Goal: Task Accomplishment & Management: Manage account settings

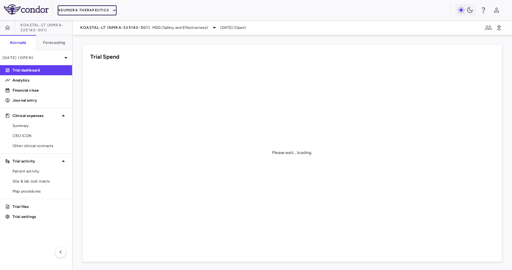
click at [94, 10] on button "Neumora Therapeutics" at bounding box center [87, 10] width 59 height 10
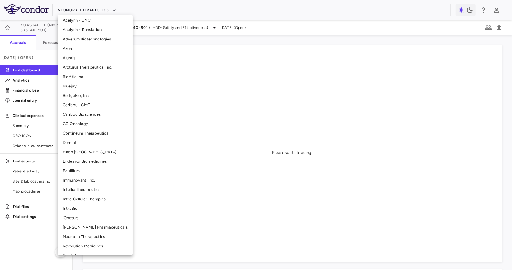
scroll to position [32, 0]
click at [86, 185] on li "Intellia Therapeutics" at bounding box center [95, 188] width 75 height 9
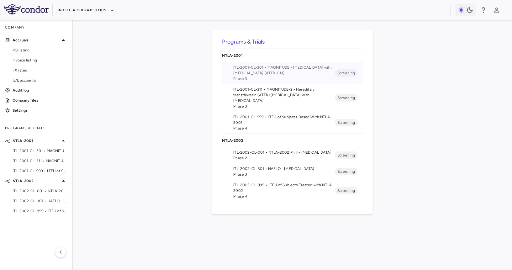
click at [267, 73] on span "ITL-2001-CL-301 • MAGNITUDE - [MEDICAL_DATA] with [MEDICAL_DATA] (ATTR-CM)" at bounding box center [285, 70] width 102 height 11
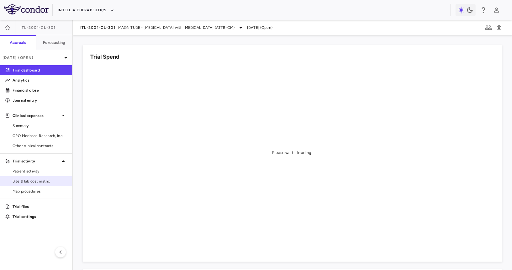
click at [38, 179] on span "Site & lab cost matrix" at bounding box center [40, 182] width 55 height 6
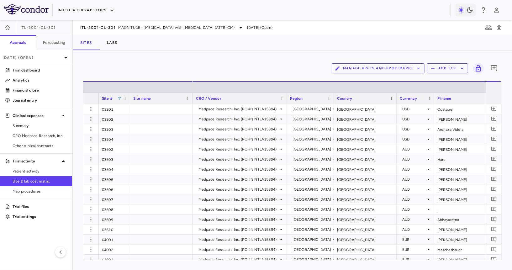
click at [120, 98] on span at bounding box center [120, 99] width 4 height 4
type input "*****"
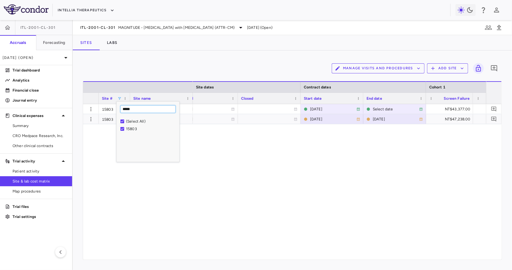
scroll to position [0, 89]
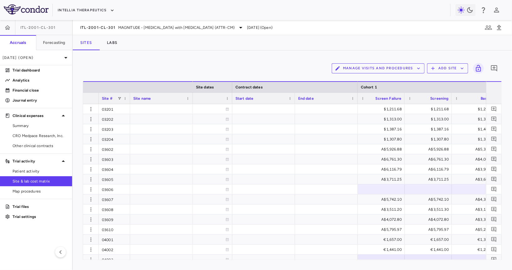
click at [117, 99] on div "Site #" at bounding box center [110, 98] width 16 height 8
click at [120, 99] on span at bounding box center [120, 99] width 4 height 4
type input "*****"
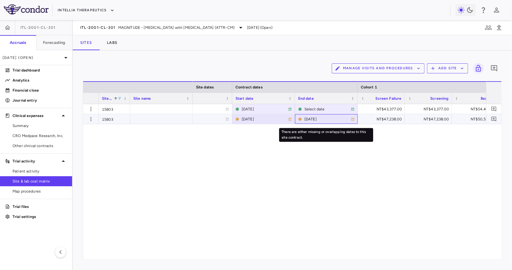
click at [326, 119] on div "2025-09-04" at bounding box center [328, 119] width 46 height 10
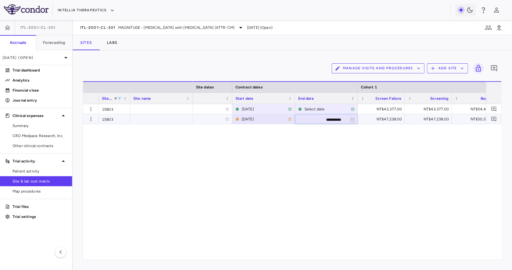
click at [337, 120] on input "**********" at bounding box center [321, 120] width 51 height 10
type input "**********"
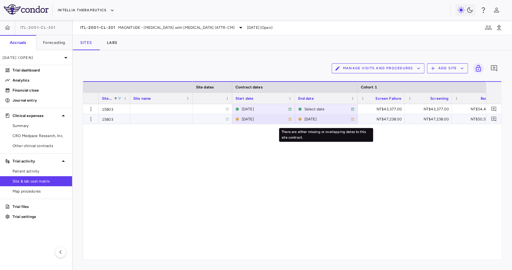
click at [326, 120] on div "2025-09-03" at bounding box center [328, 119] width 46 height 10
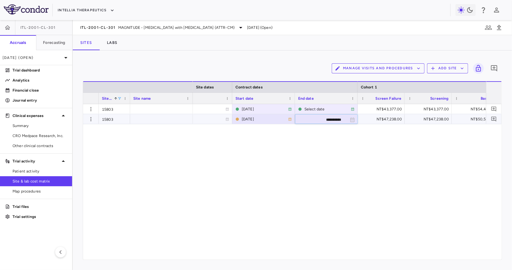
click at [342, 123] on input "**********" at bounding box center [321, 120] width 51 height 10
click at [339, 118] on input "**********" at bounding box center [321, 120] width 51 height 10
type input "**********"
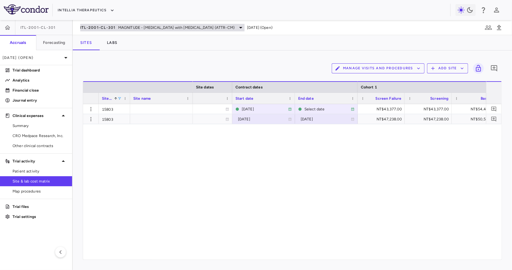
click at [115, 29] on div "ITL-2001-CL-301 MAGNITUDE - Transthyretin Amyloidosis with Cardiomyopathy (ATTR…" at bounding box center [162, 28] width 164 height 8
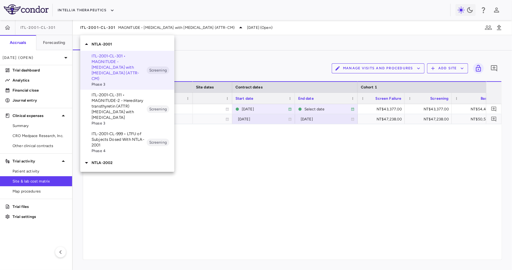
click at [103, 9] on div at bounding box center [256, 135] width 512 height 270
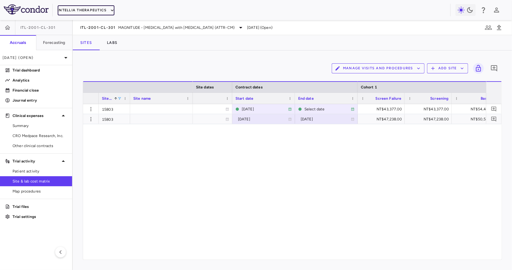
click at [93, 7] on button "Intellia Therapeutics" at bounding box center [86, 10] width 56 height 10
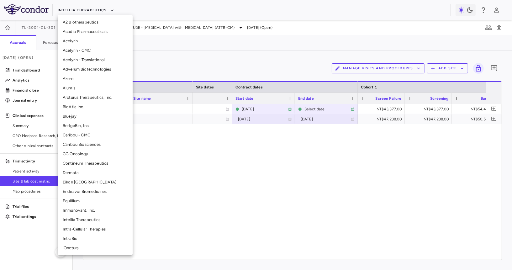
scroll to position [26, 0]
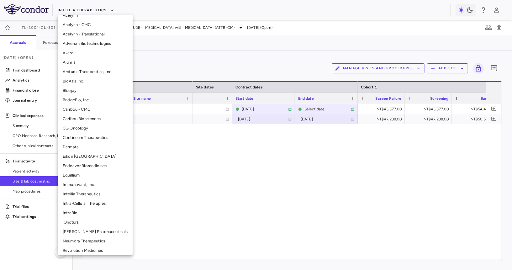
click at [82, 127] on li "CG Oncology" at bounding box center [95, 128] width 75 height 9
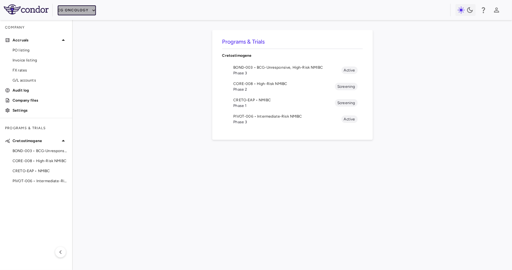
click at [79, 11] on button "CG Oncology" at bounding box center [77, 10] width 38 height 10
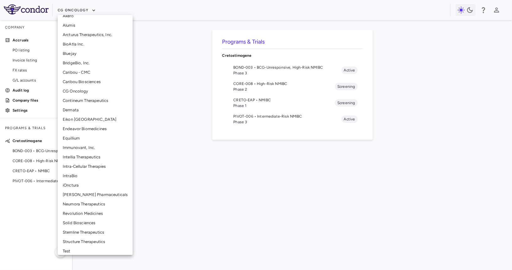
scroll to position [66, 0]
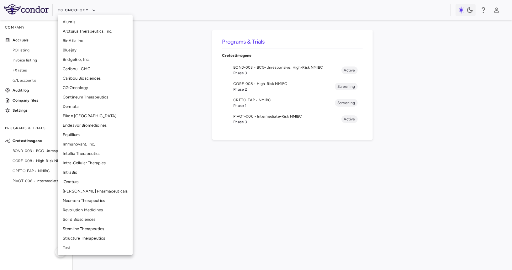
click at [79, 182] on li "iOnctura" at bounding box center [95, 181] width 75 height 9
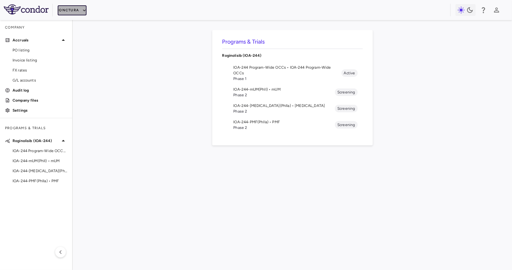
click at [76, 6] on button "iOnctura" at bounding box center [72, 10] width 29 height 10
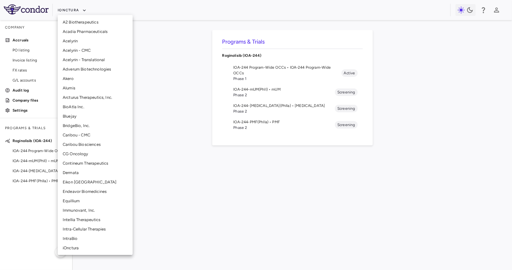
click at [79, 220] on li "Intellia Therapeutics" at bounding box center [95, 219] width 75 height 9
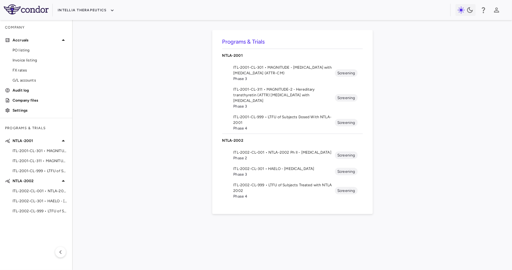
click at [280, 173] on span "Phase 3" at bounding box center [285, 175] width 102 height 6
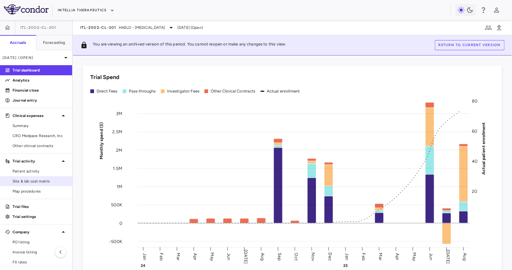
click at [34, 182] on span "Site & lab cost matrix" at bounding box center [40, 182] width 55 height 6
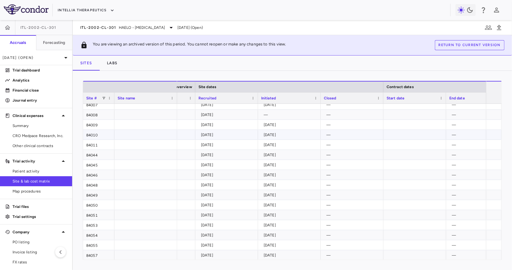
scroll to position [0, 488]
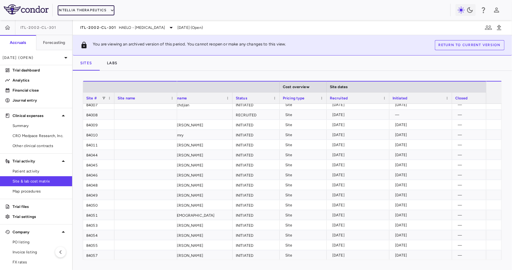
click at [102, 15] on div "Intellia Therapeutics" at bounding box center [256, 10] width 512 height 20
click at [84, 10] on button "Intellia Therapeutics" at bounding box center [86, 10] width 56 height 10
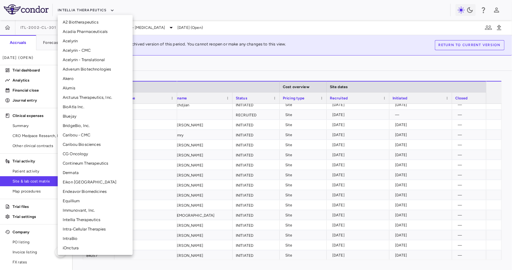
click at [72, 248] on li "iOnctura" at bounding box center [95, 247] width 75 height 9
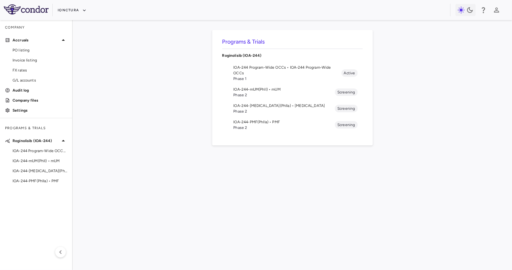
click at [265, 96] on span "Phase 2" at bounding box center [285, 95] width 102 height 6
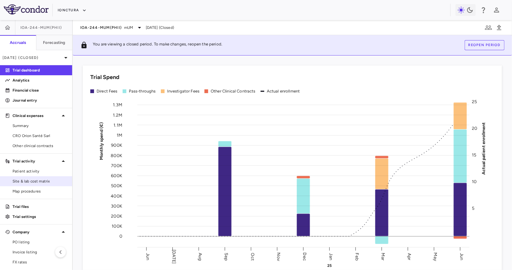
click at [43, 182] on span "Site & lab cost matrix" at bounding box center [40, 182] width 55 height 6
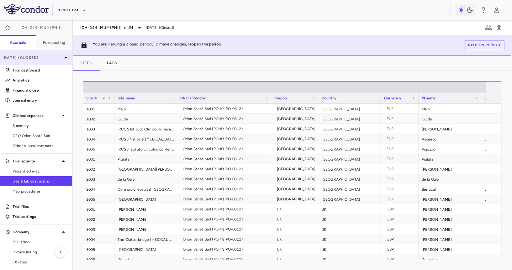
click at [35, 58] on p "Jun 2025 (Closed)" at bounding box center [33, 58] width 60 height 6
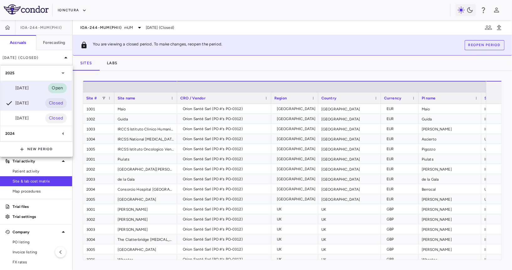
click at [33, 86] on div "Sep 2025 Open" at bounding box center [36, 88] width 72 height 15
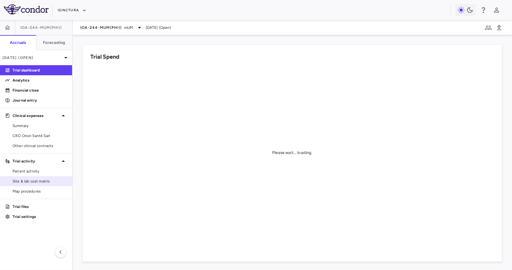
click at [40, 179] on span "Site & lab cost matrix" at bounding box center [40, 182] width 55 height 6
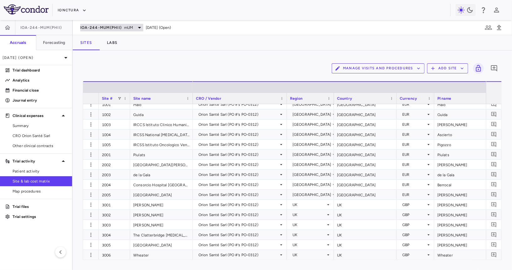
click at [108, 29] on span "IOA-244-mUM(PhII)" at bounding box center [100, 27] width 41 height 5
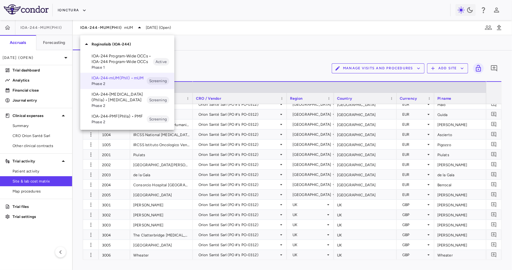
click at [105, 98] on p "IOA-244-NSCLC(PhIIa) • NSCLC" at bounding box center [119, 97] width 55 height 11
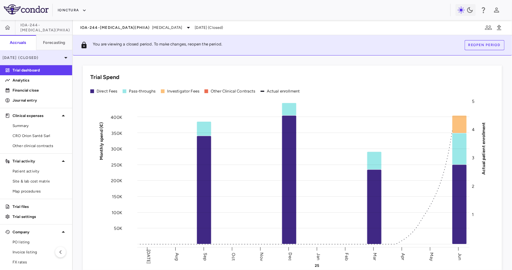
click at [52, 57] on p "Jun 2025 (Closed)" at bounding box center [33, 58] width 60 height 6
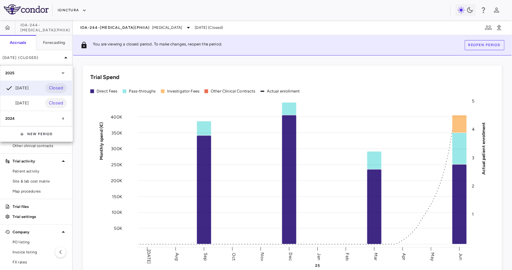
click at [34, 177] on div at bounding box center [256, 135] width 512 height 270
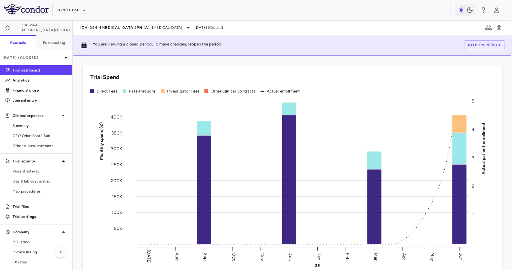
click at [25, 182] on div "2025 Jun 2025 Closed Mar 2025 Closed 2024 Dec 2024 Closed Sep 2024 Closed New P…" at bounding box center [256, 135] width 512 height 270
click at [28, 182] on span "Site & lab cost matrix" at bounding box center [40, 182] width 55 height 6
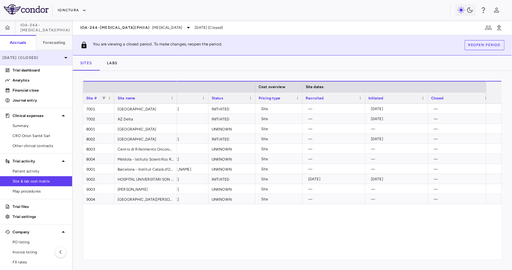
click at [52, 56] on p "Jun 2025 (Closed)" at bounding box center [33, 58] width 60 height 6
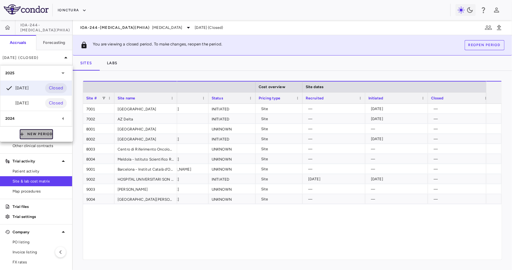
click at [44, 132] on button "New Period" at bounding box center [36, 134] width 33 height 10
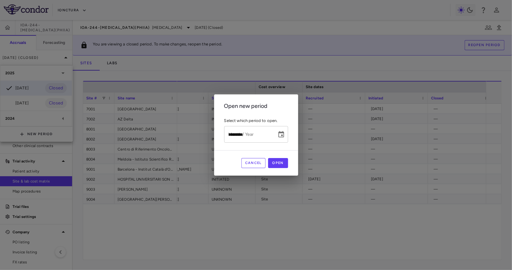
click at [230, 128] on div "Month / Year ********* Month / Year" at bounding box center [256, 134] width 64 height 17
type input "**********"
click at [286, 168] on button "Open" at bounding box center [278, 163] width 20 height 10
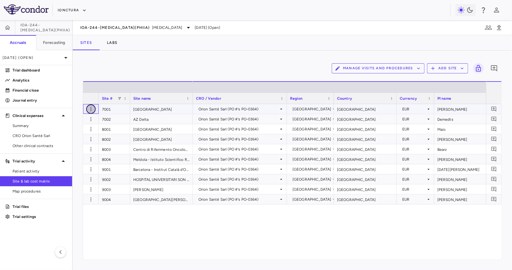
click at [91, 109] on icon "button" at bounding box center [90, 109] width 1 height 4
click at [81, 133] on div "Edit site" at bounding box center [66, 132] width 58 height 11
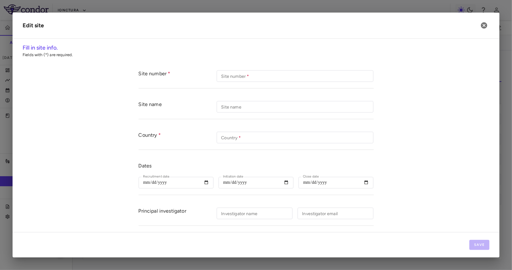
type input "****"
type input "**********"
type input "*******"
type input "**********"
type input "*****"
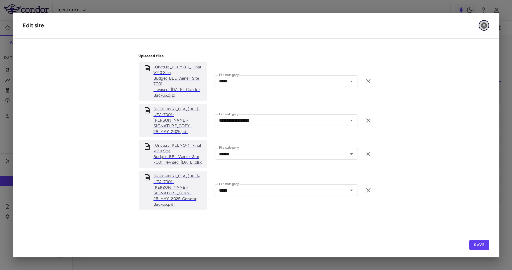
click at [483, 21] on button "button" at bounding box center [484, 25] width 11 height 11
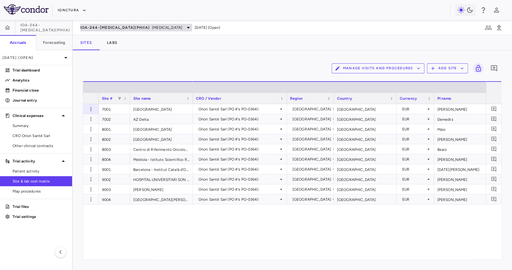
click at [122, 27] on span "IOA-244-NSCLC(PhIIa)" at bounding box center [114, 27] width 69 height 5
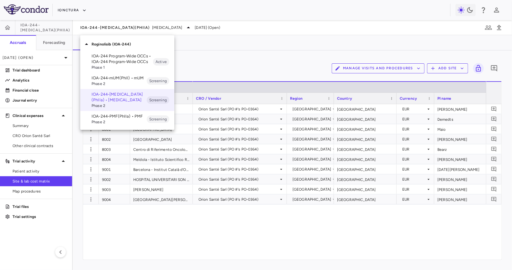
click at [99, 115] on p "IOA-244-PMF(PhIIa) • PMF" at bounding box center [119, 117] width 55 height 6
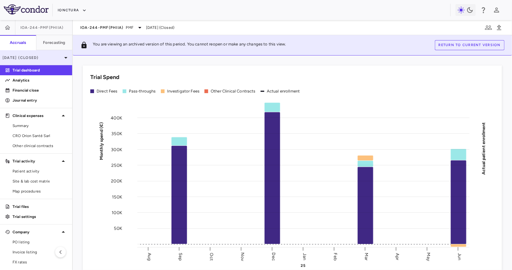
click at [49, 61] on div "Jun 2025 (Closed)" at bounding box center [36, 57] width 72 height 15
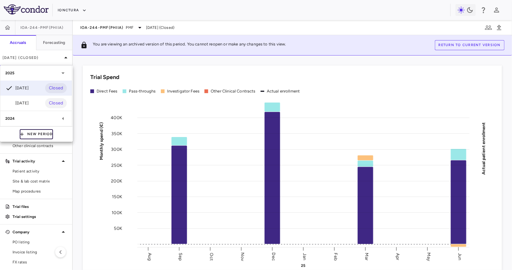
click at [28, 130] on button "New Period" at bounding box center [36, 134] width 33 height 10
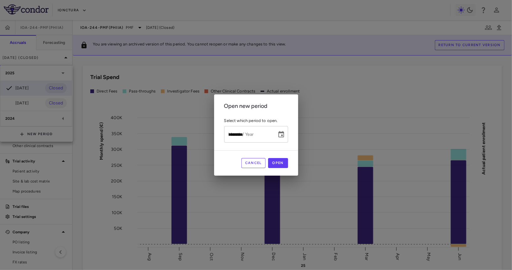
click at [231, 135] on input "*********" at bounding box center [248, 134] width 48 height 17
type input "**********"
click at [291, 170] on div "Cancel Open" at bounding box center [256, 162] width 84 height 25
click at [280, 163] on button "Open" at bounding box center [278, 163] width 20 height 10
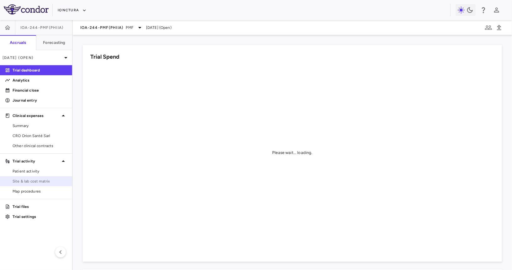
click at [33, 181] on span "Site & lab cost matrix" at bounding box center [40, 182] width 55 height 6
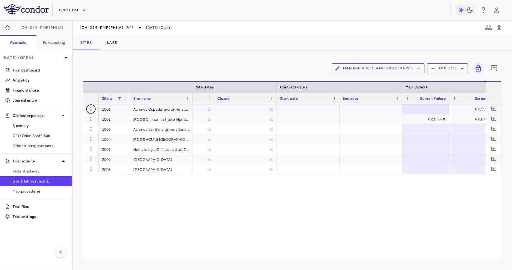
click at [89, 110] on icon "button" at bounding box center [91, 109] width 6 height 6
click at [82, 132] on div "Edit site" at bounding box center [66, 132] width 58 height 11
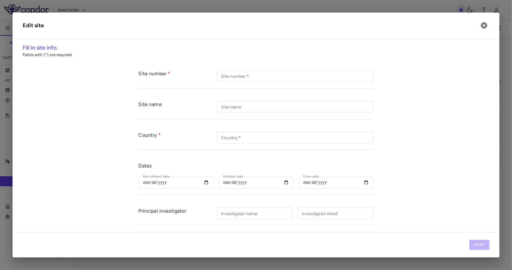
type input "****"
type input "**********"
type input "*****"
type input "**********"
type input "*********"
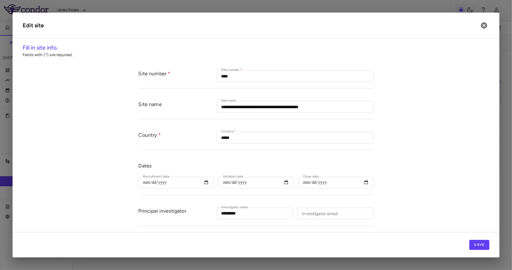
scroll to position [236, 0]
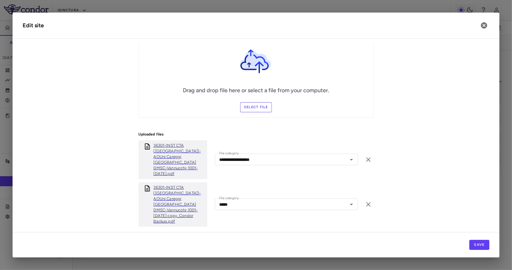
click at [174, 185] on p "36301-INST CTA (ITA)-AOUni Careggi Firenze DMSC-Vannucchi-1001-13 MAR 2025 copy…" at bounding box center [179, 205] width 51 height 40
click at [489, 23] on h2 "Edit site" at bounding box center [256, 26] width 487 height 26
click at [483, 23] on icon "button" at bounding box center [484, 25] width 6 height 6
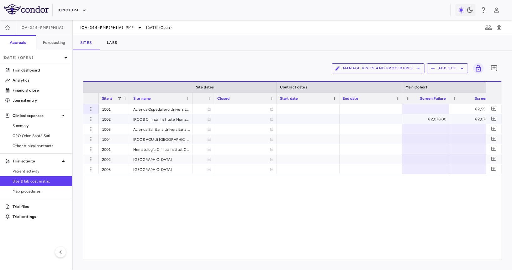
click at [471, 108] on div "€2,555.00" at bounding box center [474, 109] width 38 height 10
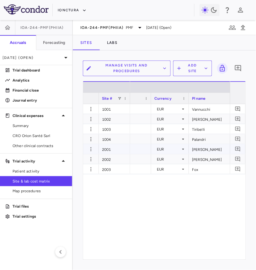
scroll to position [0, 198]
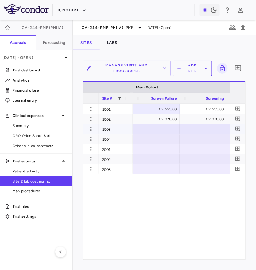
click at [160, 128] on div at bounding box center [156, 129] width 41 height 9
type input "****"
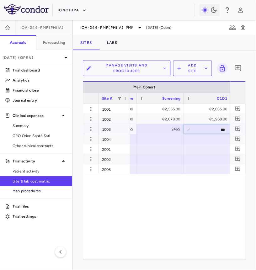
type input "****"
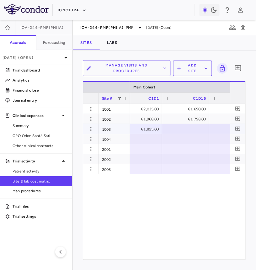
click at [186, 128] on div at bounding box center [185, 129] width 41 height 9
type input "****"
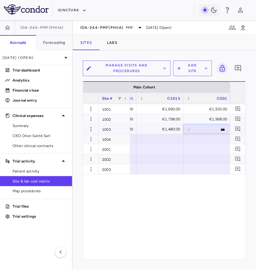
type input "****"
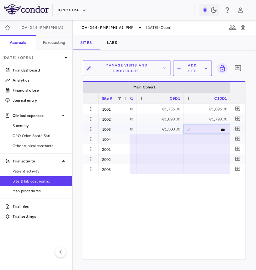
type input "****"
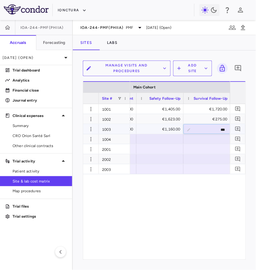
type input "****"
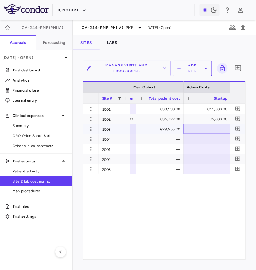
click at [213, 129] on div at bounding box center [207, 129] width 41 height 9
type input "****"
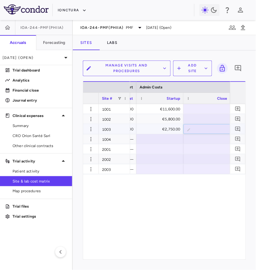
type input "****"
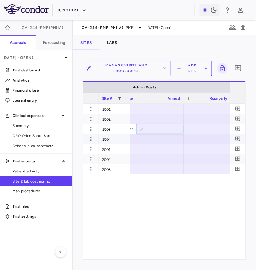
type input "***"
type input "*"
type input "***"
type input "*"
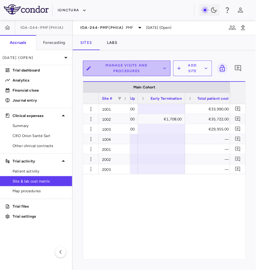
click at [156, 67] on button "Manage Visits and Procedures" at bounding box center [127, 69] width 88 height 16
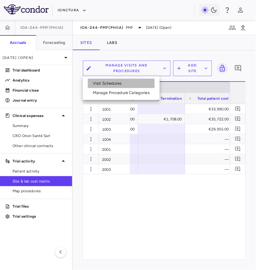
click at [135, 87] on li "Visit Schedules" at bounding box center [121, 83] width 67 height 9
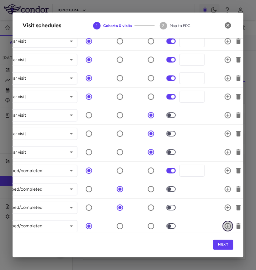
click at [227, 223] on icon "button" at bounding box center [228, 227] width 8 height 8
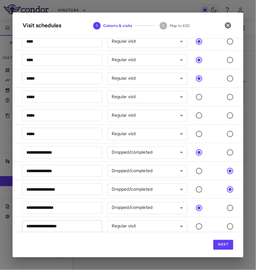
click at [88, 225] on input "**********" at bounding box center [62, 227] width 80 height 12
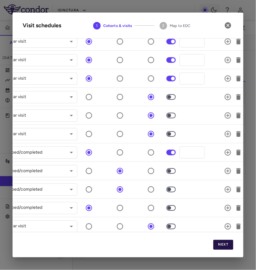
type input "**********"
click at [227, 248] on button "Next" at bounding box center [223, 245] width 20 height 10
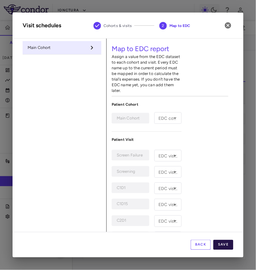
click at [225, 245] on button "Save" at bounding box center [223, 245] width 20 height 10
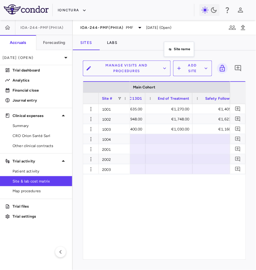
drag, startPoint x: 171, startPoint y: 99, endPoint x: 167, endPoint y: 54, distance: 45.0
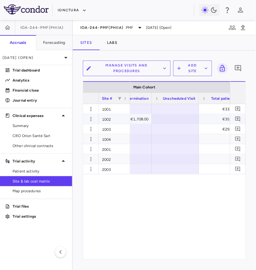
click at [174, 126] on div at bounding box center [175, 129] width 41 height 9
type input "***"
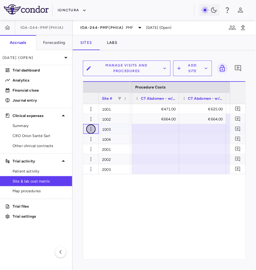
click at [90, 129] on icon "button" at bounding box center [91, 129] width 6 height 6
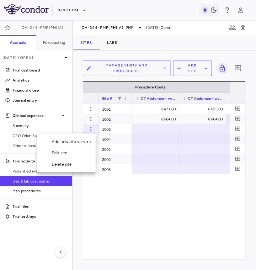
click at [67, 155] on div "Edit site" at bounding box center [66, 152] width 58 height 11
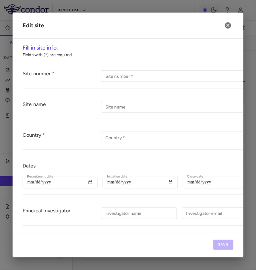
type input "****"
type input "**********"
type input "*****"
type input "*********"
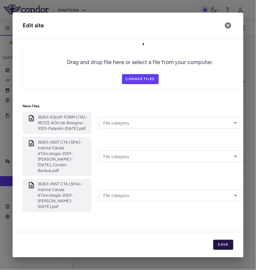
click at [225, 243] on button "Save" at bounding box center [223, 245] width 20 height 10
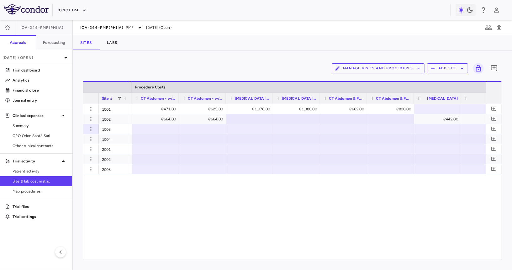
click at [120, 21] on div "IOA-244-PMF(PhIIa) PMF Sep 2025 (Open)" at bounding box center [293, 27] width 440 height 15
click at [118, 27] on span "IOA-244-PMF(PhIIa)" at bounding box center [101, 27] width 43 height 5
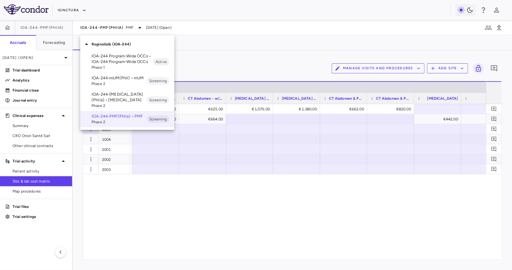
click at [120, 67] on span "Phase 1" at bounding box center [122, 68] width 61 height 6
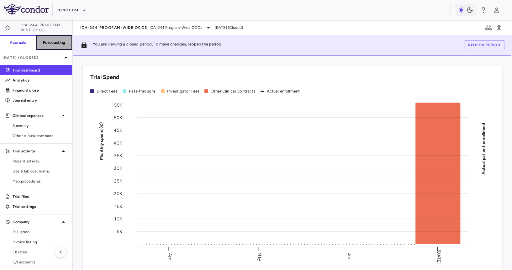
click at [45, 47] on button "Forecasting" at bounding box center [54, 42] width 36 height 15
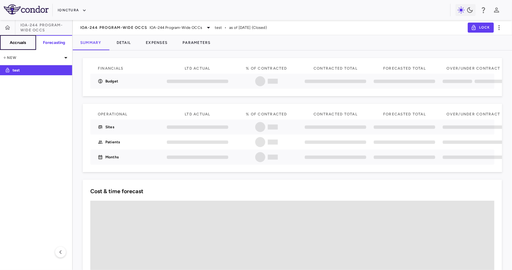
click at [25, 41] on h6 "Accruals" at bounding box center [18, 43] width 16 height 6
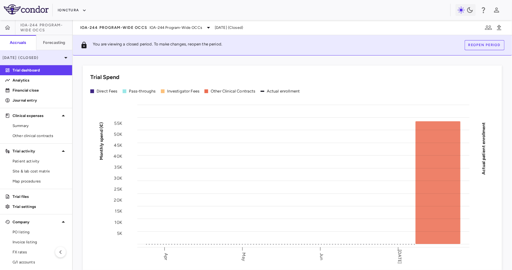
click at [29, 59] on p "Jul 2024 (Closed)" at bounding box center [33, 58] width 60 height 6
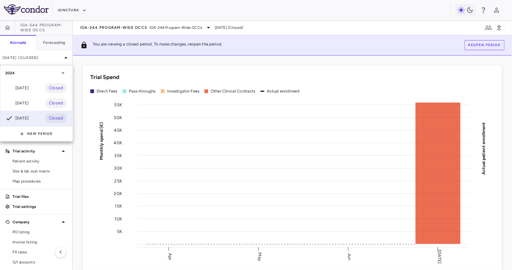
click at [105, 30] on div at bounding box center [256, 135] width 512 height 270
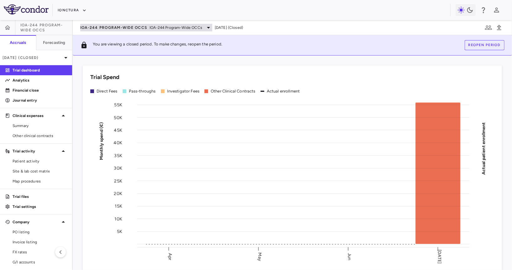
click at [109, 28] on span "IOA-244 Program-Wide OCCs" at bounding box center [113, 27] width 67 height 5
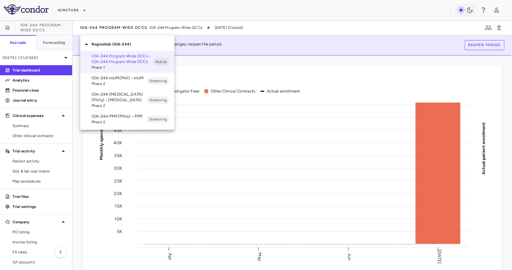
click at [110, 81] on div "IOA-244-mUM(PhII) • mUM Phase 2" at bounding box center [119, 80] width 55 height 11
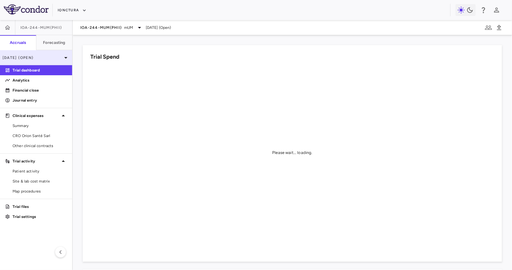
click at [51, 59] on p "[DATE] (Open)" at bounding box center [33, 58] width 60 height 6
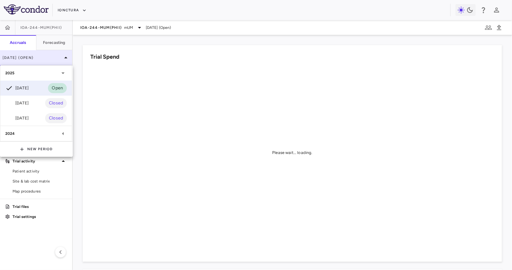
click at [51, 59] on div at bounding box center [256, 135] width 512 height 270
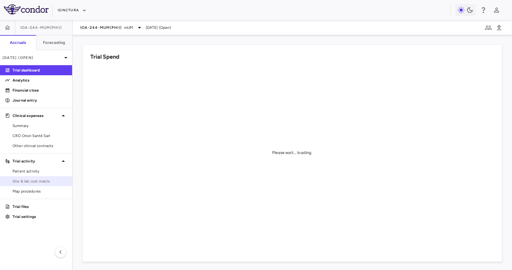
click at [38, 184] on span "Site & lab cost matrix" at bounding box center [40, 182] width 55 height 6
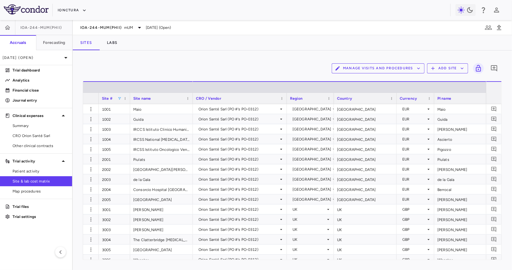
click at [119, 97] on span at bounding box center [120, 99] width 4 height 4
type input "****"
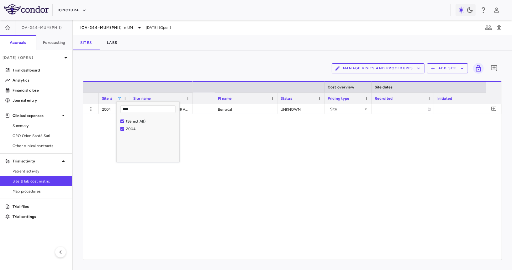
scroll to position [0, 336]
click at [302, 135] on div "Berrocal UNKNOWN Site" at bounding box center [339, 182] width 293 height 156
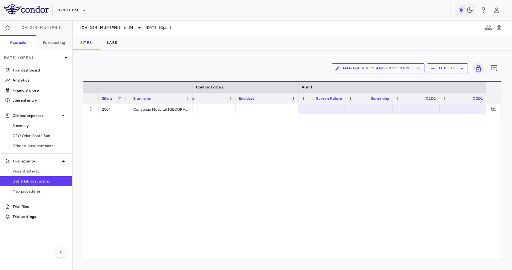
scroll to position [0, 682]
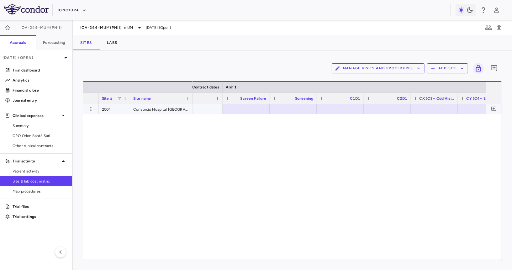
click at [297, 111] on div at bounding box center [293, 108] width 41 height 9
click at [297, 109] on div "€1,747.40" at bounding box center [294, 109] width 38 height 10
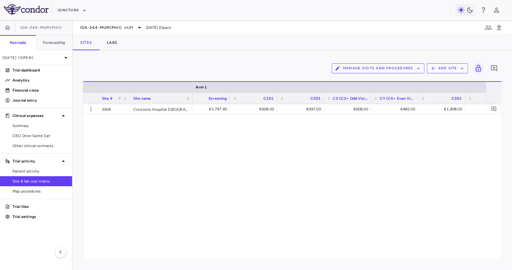
scroll to position [0, 782]
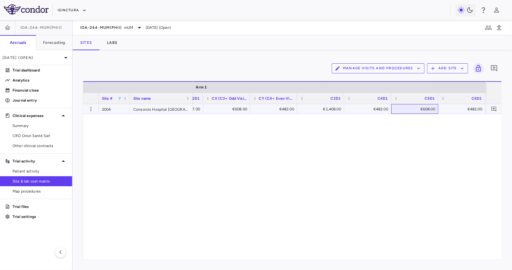
click at [417, 110] on div "€608.00" at bounding box center [416, 109] width 38 height 10
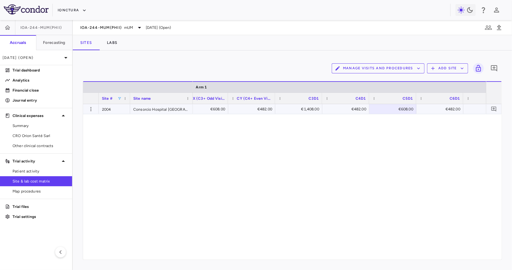
click at [297, 109] on div "€1,408.00" at bounding box center [300, 109] width 38 height 10
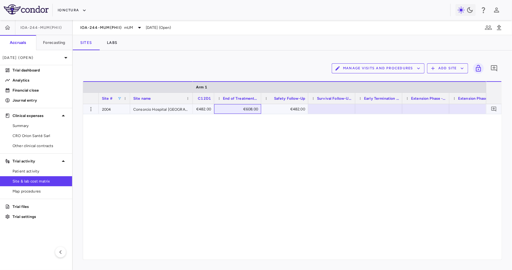
click at [243, 111] on div "€608.00" at bounding box center [239, 109] width 38 height 10
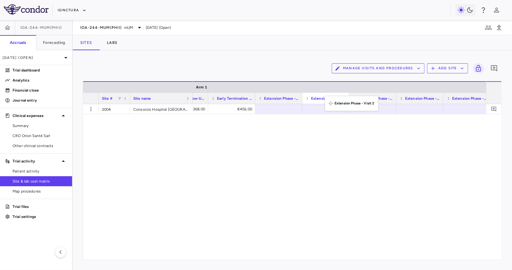
drag, startPoint x: 302, startPoint y: 99, endPoint x: 328, endPoint y: 100, distance: 26.1
click at [260, 98] on span at bounding box center [261, 99] width 4 height 4
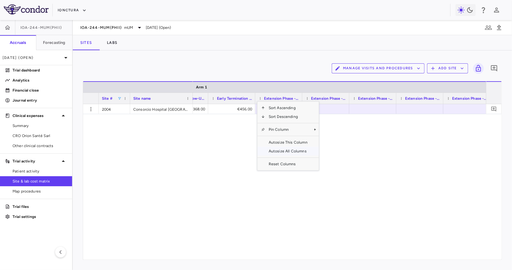
click at [278, 150] on span "Autosize All Columns" at bounding box center [288, 151] width 46 height 9
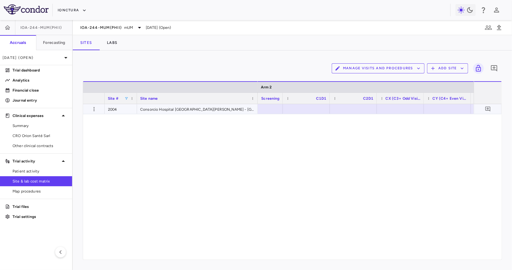
click at [272, 111] on div at bounding box center [259, 108] width 41 height 9
click at [293, 110] on div at bounding box center [286, 108] width 41 height 9
click at [393, 104] on div at bounding box center [387, 108] width 41 height 9
click at [321, 107] on div at bounding box center [310, 108] width 41 height 9
click at [313, 107] on div "€1,747.40" at bounding box center [312, 109] width 38 height 10
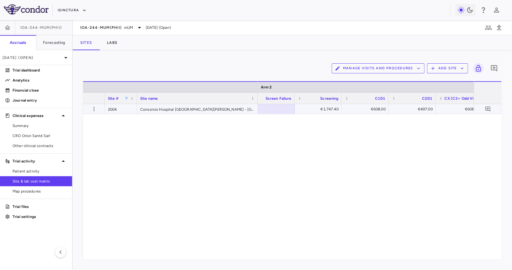
click at [325, 111] on div "€1,747.40" at bounding box center [320, 109] width 38 height 10
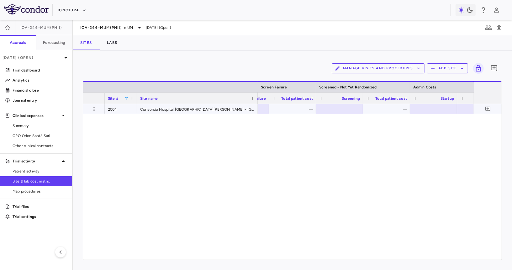
scroll to position [0, 4696]
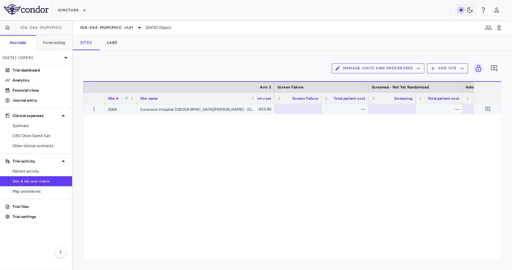
click at [310, 109] on div at bounding box center [298, 108] width 41 height 9
drag, startPoint x: 394, startPoint y: 106, endPoint x: 397, endPoint y: 104, distance: 4.0
click at [394, 106] on div at bounding box center [392, 108] width 41 height 9
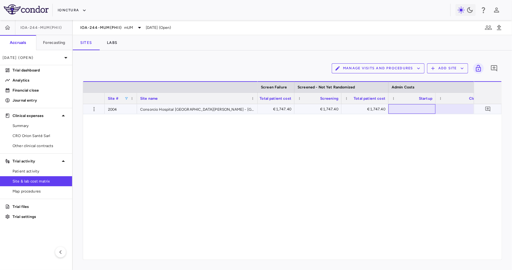
click at [420, 108] on div at bounding box center [412, 108] width 41 height 9
type input "****"
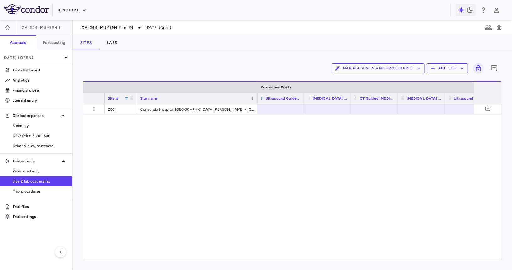
click at [261, 98] on span at bounding box center [262, 99] width 4 height 4
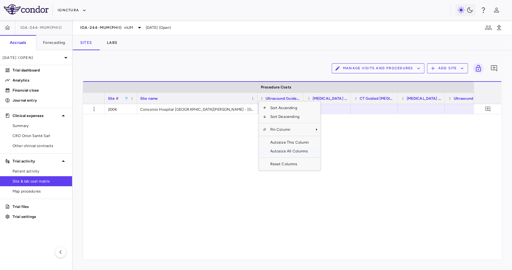
click at [284, 153] on span "Autosize All Columns" at bounding box center [290, 151] width 46 height 9
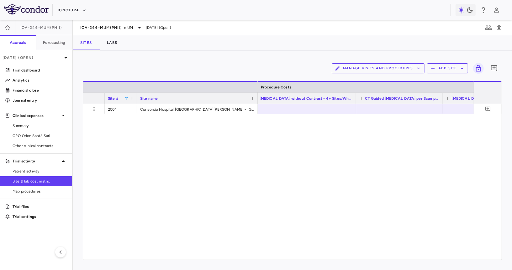
click at [377, 66] on button "Manage Visits and Procedures" at bounding box center [378, 68] width 93 height 10
drag, startPoint x: 363, startPoint y: 83, endPoint x: 359, endPoint y: 91, distance: 9.0
click at [359, 91] on ul "Visit Schedules Manage Procedure Categories" at bounding box center [372, 85] width 77 height 24
click at [359, 91] on li "Manage Procedure Categories" at bounding box center [372, 89] width 67 height 9
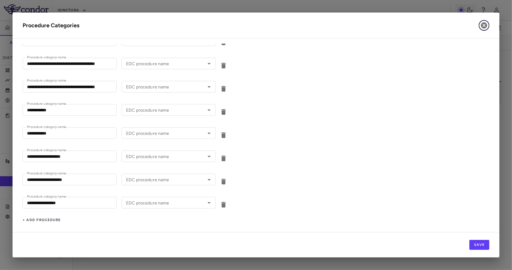
click at [483, 24] on icon "button" at bounding box center [485, 26] width 8 height 8
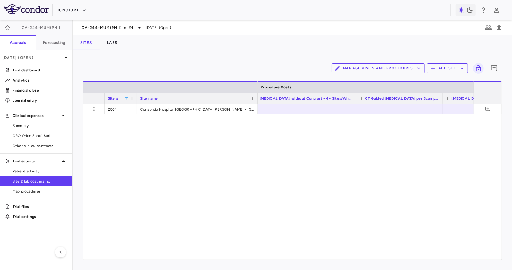
click at [389, 70] on button "Manage Visits and Procedures" at bounding box center [378, 68] width 93 height 10
click at [381, 89] on li "Manage Procedure Categories" at bounding box center [372, 89] width 67 height 9
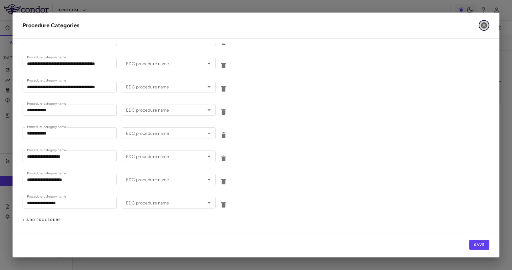
click at [487, 23] on icon "button" at bounding box center [485, 26] width 8 height 8
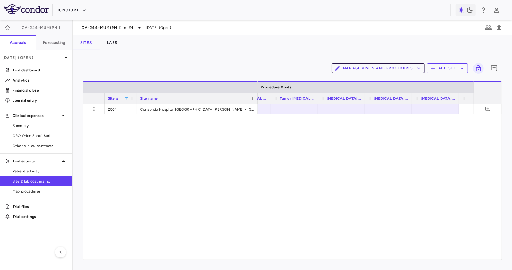
scroll to position [0, 6225]
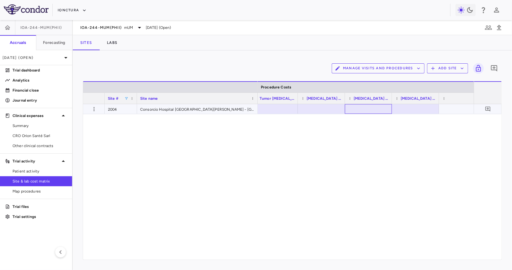
click at [368, 111] on div at bounding box center [368, 108] width 41 height 9
click at [408, 108] on div at bounding box center [415, 108] width 41 height 9
click at [324, 108] on div at bounding box center [321, 108] width 41 height 9
click at [376, 112] on div "€3,150.00" at bounding box center [370, 109] width 38 height 10
click at [411, 111] on div "€5,250.00" at bounding box center [417, 109] width 38 height 10
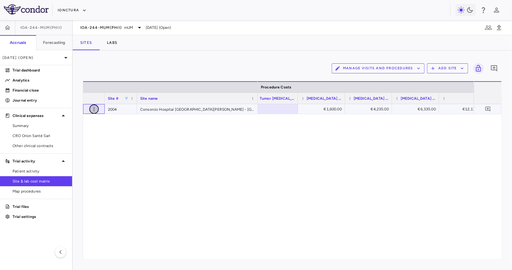
click at [95, 109] on icon "button" at bounding box center [94, 109] width 6 height 6
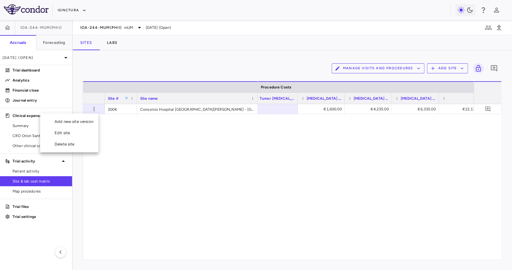
click at [90, 131] on div "Edit site" at bounding box center [69, 132] width 58 height 11
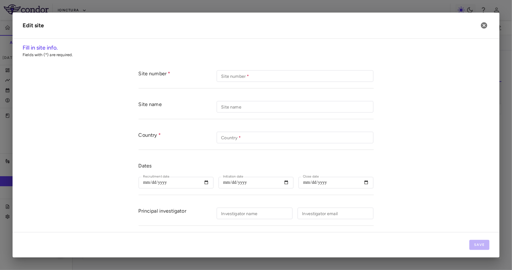
type input "****"
type input "**********"
type input "*****"
type input "********"
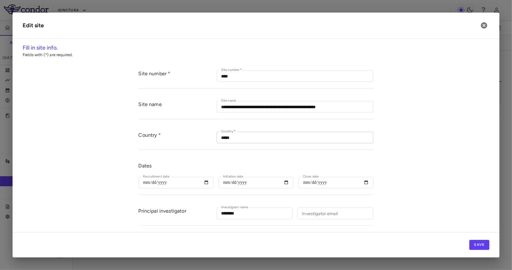
scroll to position [140, 0]
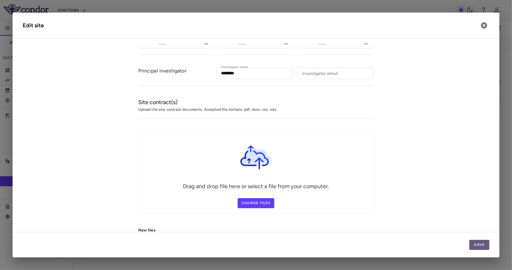
click at [477, 244] on button "Save" at bounding box center [480, 245] width 20 height 10
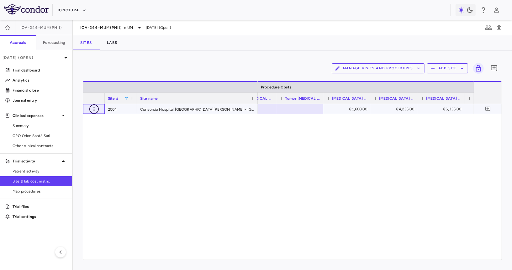
scroll to position [0, 6186]
click at [126, 100] on span at bounding box center [127, 99] width 4 height 4
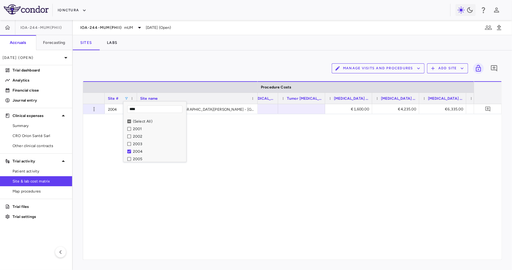
type input "****"
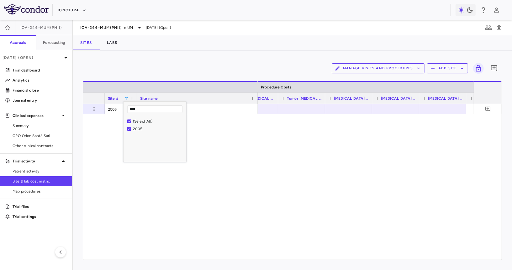
click at [257, 130] on div "2005 Hospital Universitario La Paz" at bounding box center [292, 182] width 419 height 156
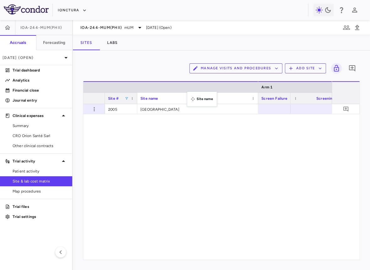
drag, startPoint x: 195, startPoint y: 97, endPoint x: 134, endPoint y: 66, distance: 68.3
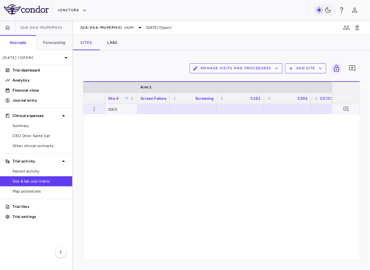
click at [193, 111] on div at bounding box center [193, 108] width 41 height 9
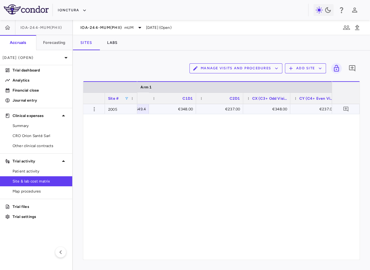
scroll to position [0, 911]
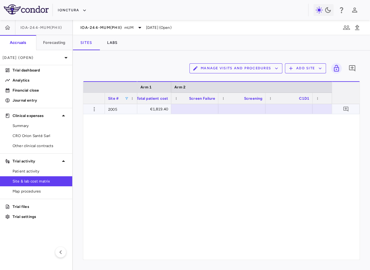
click at [195, 109] on div at bounding box center [194, 108] width 41 height 9
click at [238, 110] on div at bounding box center [241, 108] width 41 height 9
click at [275, 107] on div at bounding box center [262, 108] width 41 height 9
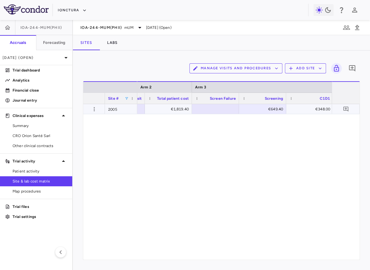
click at [268, 109] on div "€649.40" at bounding box center [263, 109] width 38 height 10
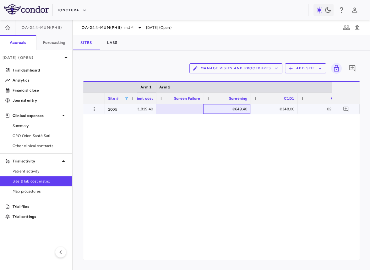
click at [236, 111] on div "€649.40" at bounding box center [228, 109] width 38 height 10
click at [232, 111] on div "€649.40" at bounding box center [223, 109] width 38 height 10
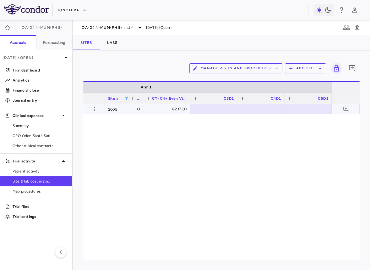
click at [215, 110] on div at bounding box center [213, 108] width 41 height 9
click at [180, 104] on div at bounding box center [186, 109] width 47 height 10
click at [178, 113] on div at bounding box center [175, 108] width 41 height 9
click at [153, 109] on div at bounding box center [160, 108] width 41 height 9
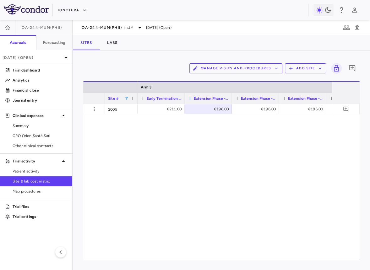
click at [188, 97] on span at bounding box center [190, 99] width 4 height 4
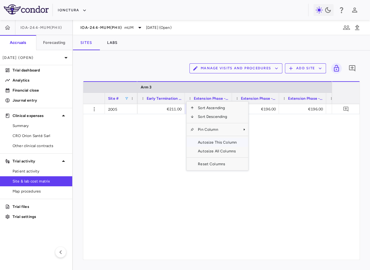
click at [216, 140] on span "Autosize This Column" at bounding box center [217, 142] width 46 height 9
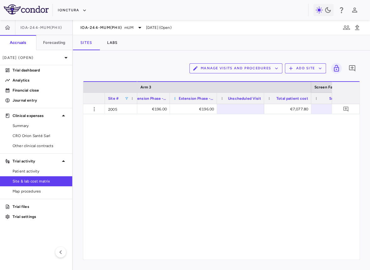
click at [174, 98] on span at bounding box center [175, 99] width 4 height 4
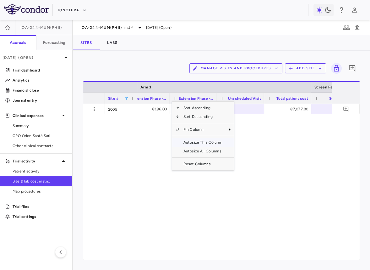
click at [201, 142] on span "Autosize This Column" at bounding box center [202, 142] width 46 height 9
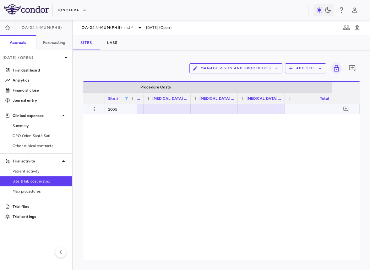
click at [175, 109] on div at bounding box center [167, 108] width 41 height 9
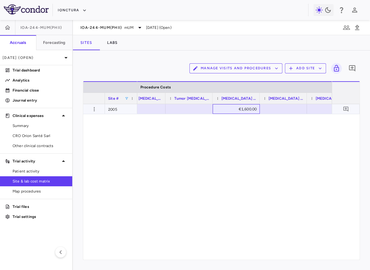
scroll to position [0, 6144]
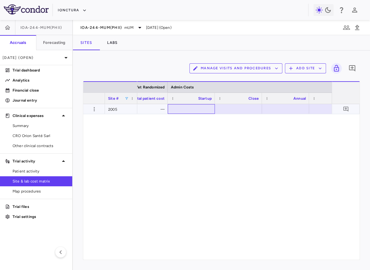
click at [193, 108] on div at bounding box center [191, 108] width 41 height 9
type input "****"
click at [92, 111] on icon "button" at bounding box center [94, 109] width 6 height 6
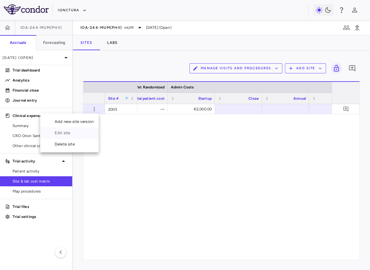
click at [88, 131] on div "Edit site" at bounding box center [69, 132] width 58 height 11
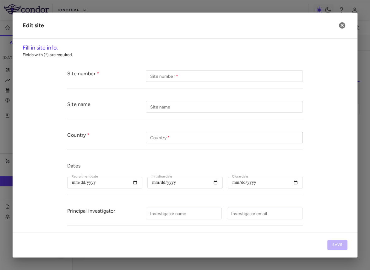
type input "****"
type input "**********"
type input "*****"
type input "********"
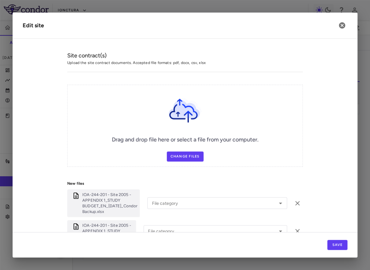
scroll to position [204, 0]
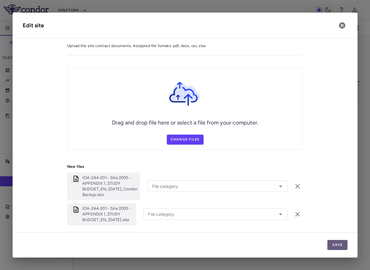
click at [330, 241] on button "Save" at bounding box center [337, 245] width 20 height 10
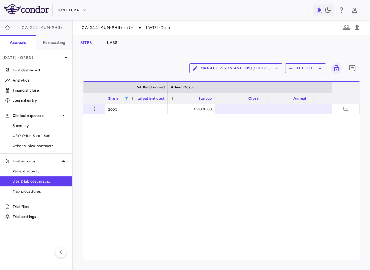
click at [125, 97] on span at bounding box center [127, 99] width 4 height 4
drag, startPoint x: 138, startPoint y: 108, endPoint x: 115, endPoint y: 108, distance: 23.2
click at [116, 108] on div "Drag here to set row groups Drag here to set column labels Site # Screened - No…" at bounding box center [221, 170] width 277 height 179
type input "****"
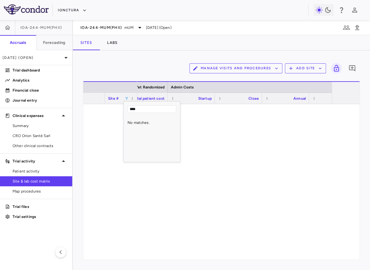
click at [207, 120] on div at bounding box center [234, 182] width 194 height 156
click at [126, 99] on span at bounding box center [127, 99] width 4 height 4
click at [140, 108] on input "****" at bounding box center [151, 109] width 49 height 8
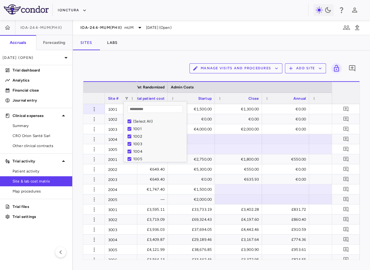
click at [133, 60] on div "Manage Visits and Procedures Add Site 0 Column Filtered. Press ENTER to sort. P…" at bounding box center [221, 161] width 297 height 220
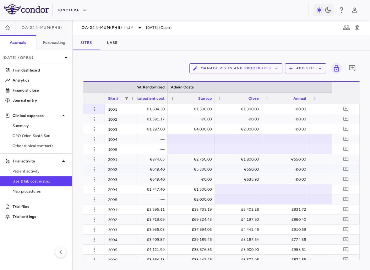
scroll to position [5, 0]
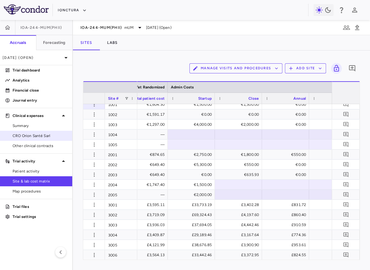
click at [53, 133] on span "CRO Orion Santé Sarl" at bounding box center [40, 136] width 55 height 6
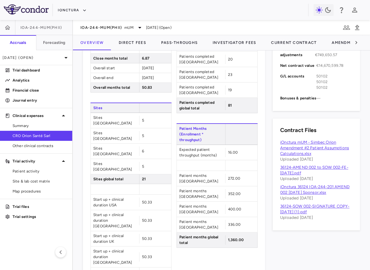
scroll to position [302, 0]
click at [39, 179] on span "Site & lab cost matrix" at bounding box center [40, 182] width 55 height 6
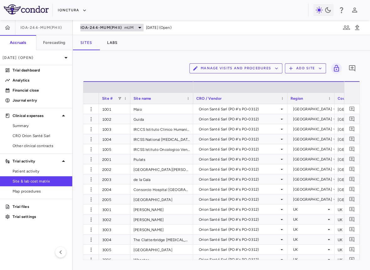
click at [104, 24] on div "IOA-244-mUM(PhII) mUM" at bounding box center [111, 28] width 63 height 8
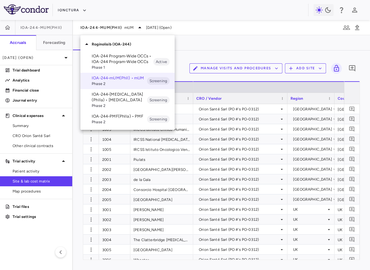
click at [111, 105] on span "Phase 2" at bounding box center [119, 106] width 55 height 6
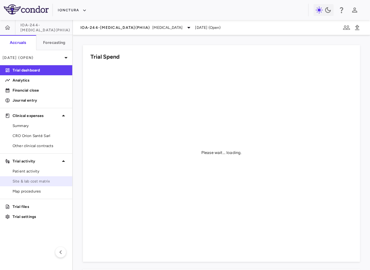
click at [36, 179] on span "Site & lab cost matrix" at bounding box center [40, 182] width 55 height 6
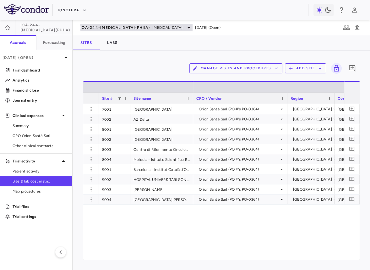
click at [103, 25] on span "IOA-244-NSCLC(PhIIa)" at bounding box center [114, 27] width 69 height 5
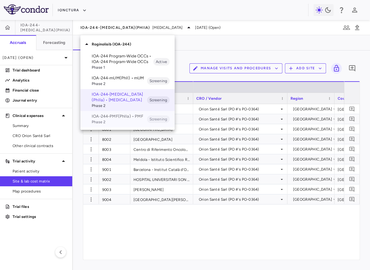
click at [112, 115] on p "IOA-244-PMF(PhIIa) • PMF" at bounding box center [119, 117] width 55 height 6
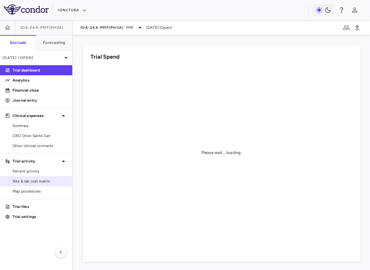
click at [41, 180] on span "Site & lab cost matrix" at bounding box center [40, 182] width 55 height 6
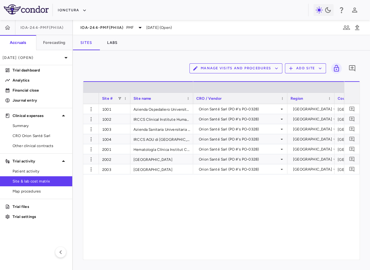
click at [101, 22] on div "IOA-244-PMF(PhIIa) PMF Sep 2025 (Open)" at bounding box center [221, 27] width 297 height 15
click at [101, 25] on span "IOA-244-PMF(PhIIa)" at bounding box center [101, 27] width 43 height 5
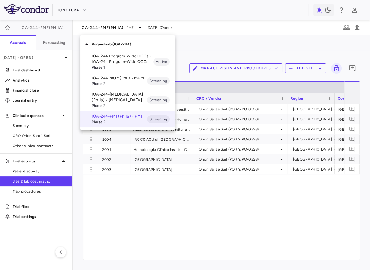
click at [114, 81] on div "Skip to sidebar Skip to main content iOnctura IOA-244-PMF(PhIIa) Accruals Forec…" at bounding box center [185, 135] width 370 height 270
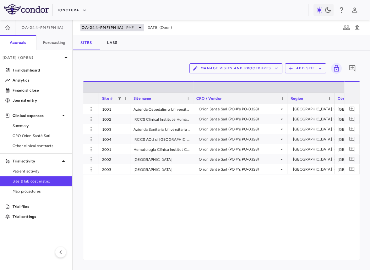
click at [101, 24] on div "IOA-244-PMF(PhIIa) PMF" at bounding box center [111, 28] width 63 height 8
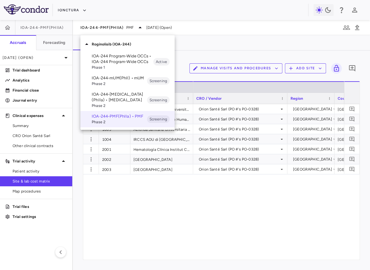
click at [112, 75] on div "IOA-244-mUM(PhII) • mUM Phase 2 Screening" at bounding box center [127, 81] width 94 height 16
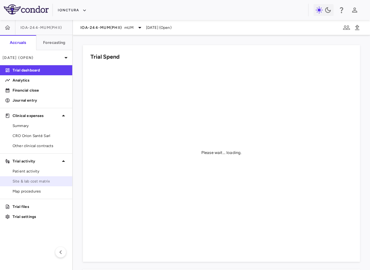
click at [35, 183] on span "Site & lab cost matrix" at bounding box center [40, 182] width 55 height 6
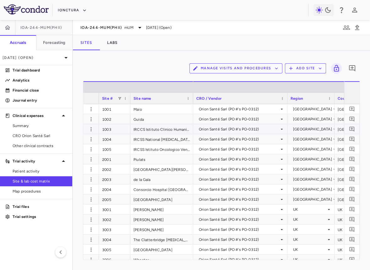
scroll to position [5, 0]
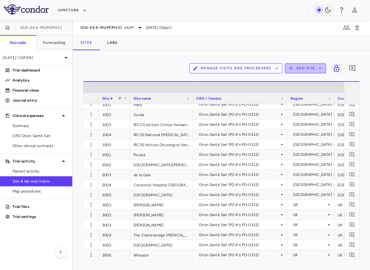
click at [306, 72] on button "Add Site" at bounding box center [305, 68] width 41 height 10
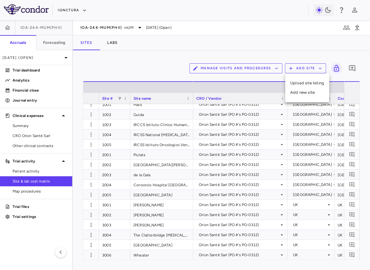
click at [304, 90] on li "Add new site" at bounding box center [307, 92] width 34 height 9
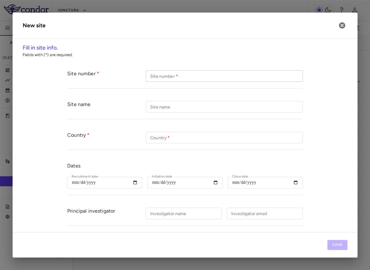
click at [286, 81] on input "Site number   *" at bounding box center [224, 76] width 157 height 12
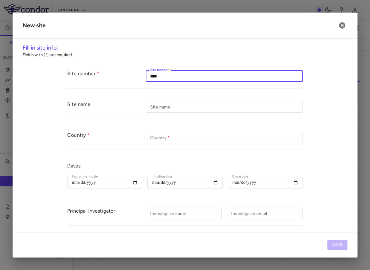
type input "****"
click at [159, 142] on input "Country   *" at bounding box center [224, 138] width 157 height 12
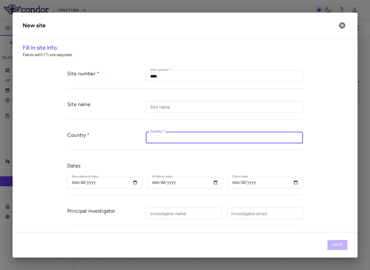
type input "*"
type input "**********"
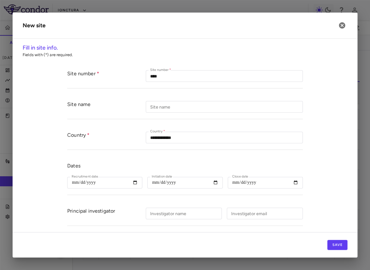
click at [164, 158] on div "Dates Recruitment date Recruitment date Initiation date Initiation date Close d…" at bounding box center [184, 175] width 235 height 39
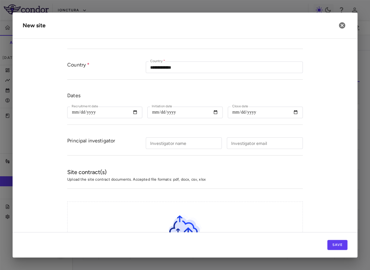
scroll to position [140, 0]
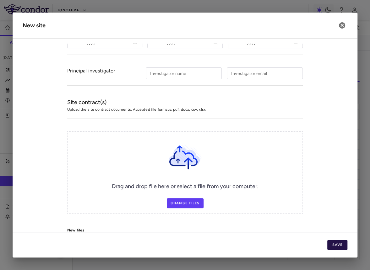
click at [330, 246] on button "Save" at bounding box center [337, 245] width 20 height 10
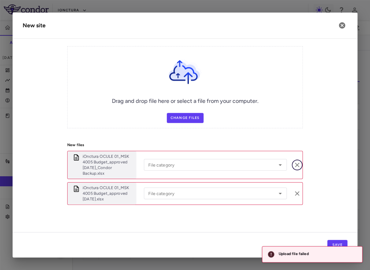
click at [294, 162] on icon "button" at bounding box center [297, 165] width 8 height 8
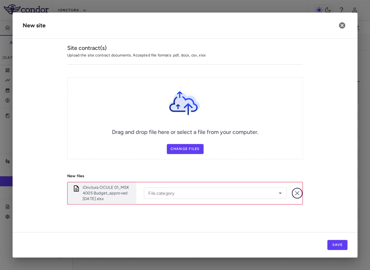
click at [296, 191] on icon "button" at bounding box center [297, 193] width 8 height 8
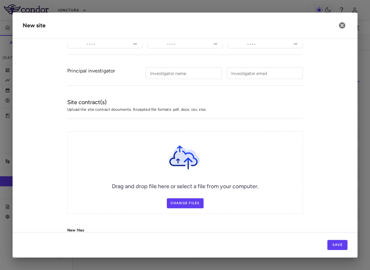
scroll to position [195, 0]
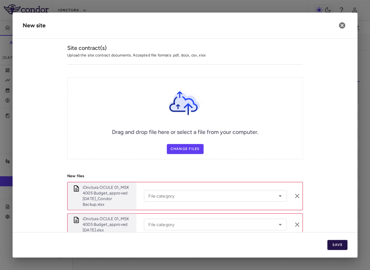
click at [333, 248] on button "Save" at bounding box center [337, 245] width 20 height 10
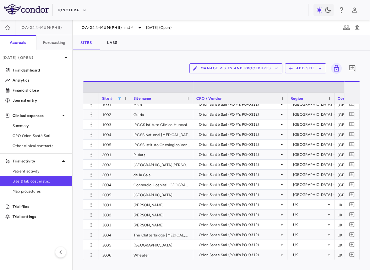
click at [120, 97] on span at bounding box center [120, 99] width 4 height 4
type input "****"
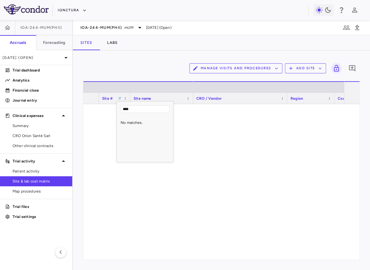
click at [160, 72] on div "Manage Visits and Procedures Add Site 0" at bounding box center [221, 69] width 277 height 16
click at [119, 99] on span at bounding box center [120, 99] width 4 height 4
click at [133, 111] on input "****" at bounding box center [144, 109] width 49 height 8
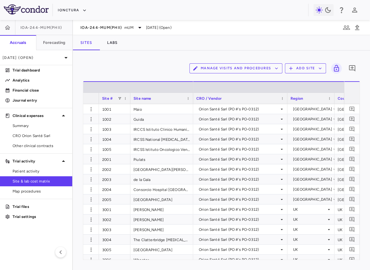
click at [123, 58] on div "Manage Visits and Procedures Add Site 0 Column Filtered. Press ENTER to sort. P…" at bounding box center [221, 161] width 297 height 220
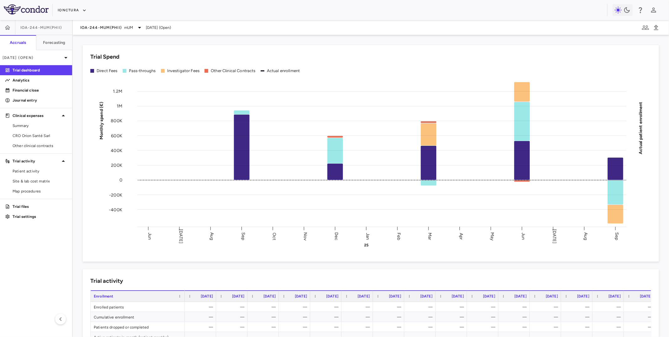
click at [74, 4] on div "iOnctura" at bounding box center [334, 10] width 669 height 20
click at [72, 8] on button "iOnctura" at bounding box center [72, 10] width 29 height 10
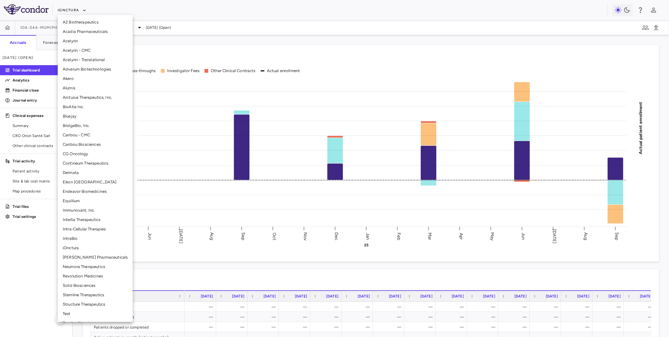
click at [77, 219] on li "Intellia Therapeutics" at bounding box center [95, 219] width 75 height 9
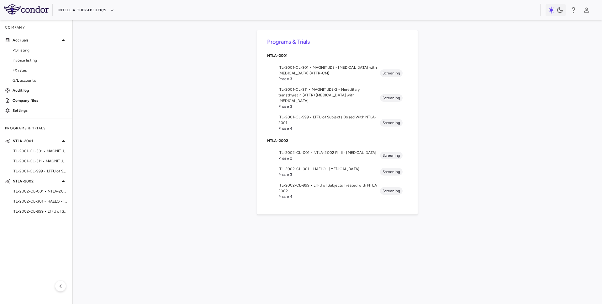
click at [321, 173] on span "Phase 3" at bounding box center [330, 175] width 102 height 6
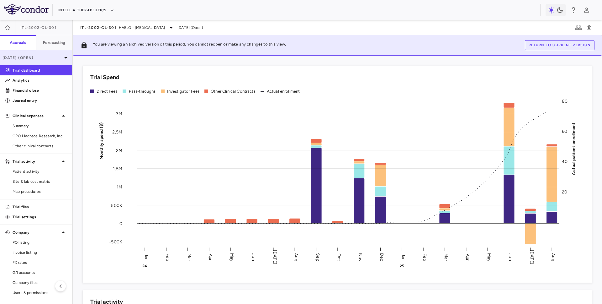
click at [64, 56] on icon at bounding box center [66, 58] width 8 height 8
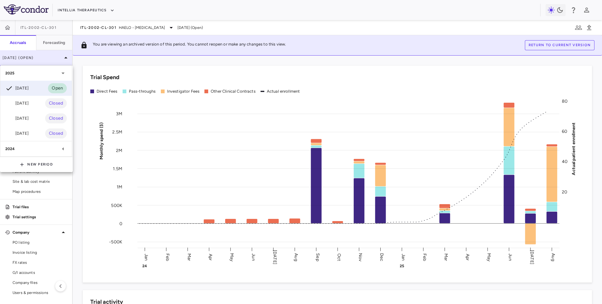
click at [64, 56] on div at bounding box center [301, 152] width 602 height 304
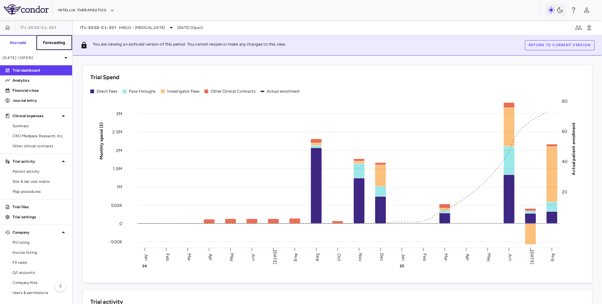
click at [51, 44] on h6 "Forecasting" at bounding box center [54, 43] width 23 height 6
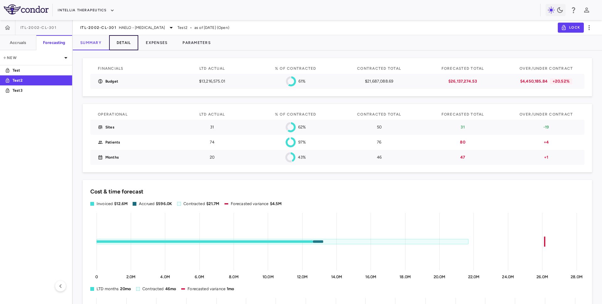
click at [122, 42] on button "Detail" at bounding box center [123, 42] width 29 height 15
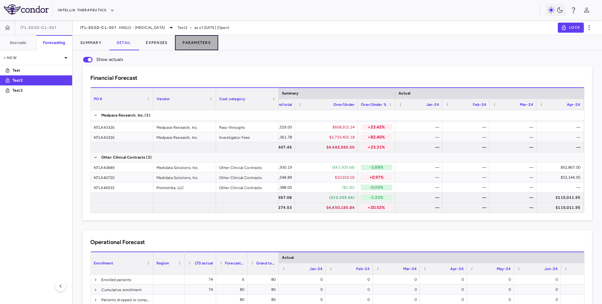
click at [194, 45] on button "Parameters" at bounding box center [196, 42] width 43 height 15
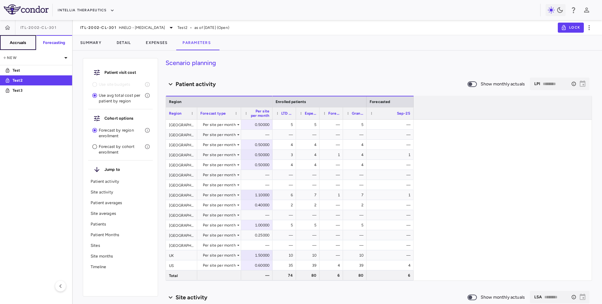
click at [14, 45] on h6 "Accruals" at bounding box center [18, 43] width 16 height 6
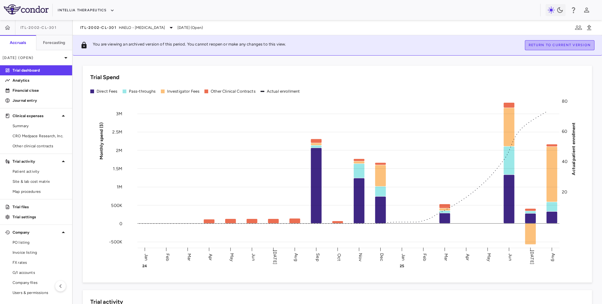
click at [535, 48] on button "Return to current version" at bounding box center [560, 45] width 70 height 10
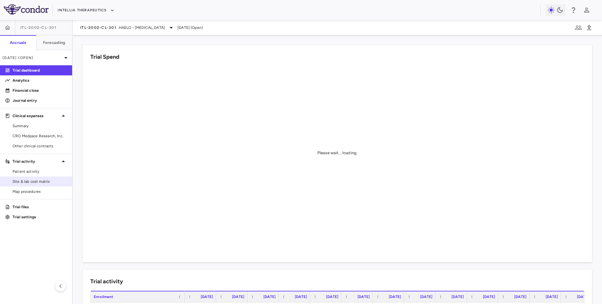
click at [45, 179] on span "Site & lab cost matrix" at bounding box center [40, 182] width 55 height 6
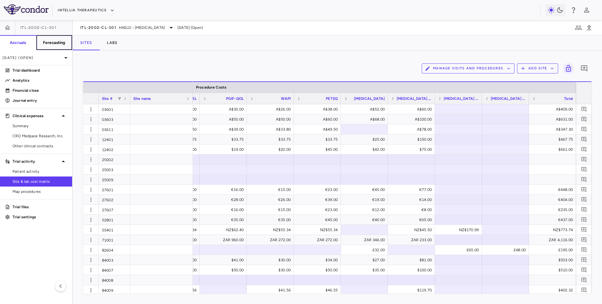
click at [60, 41] on h6 "Forecasting" at bounding box center [54, 43] width 23 height 6
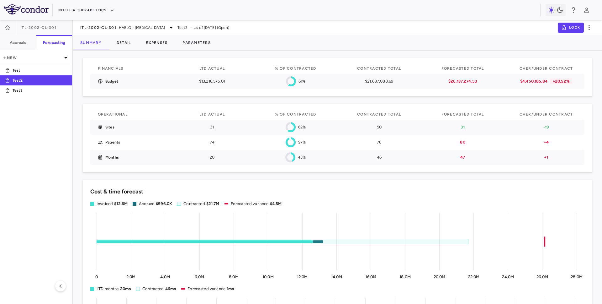
scroll to position [1, 0]
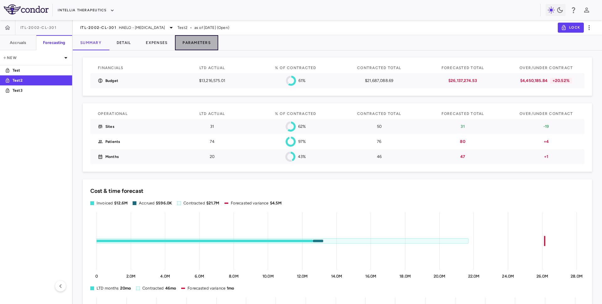
click at [201, 42] on button "Parameters" at bounding box center [196, 42] width 43 height 15
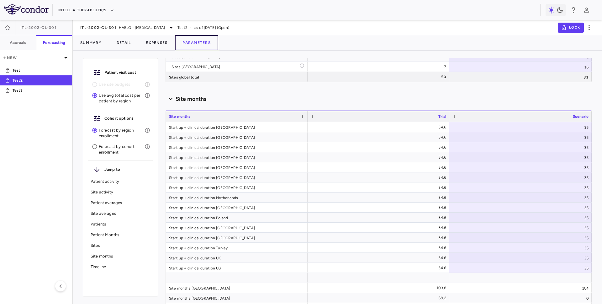
scroll to position [2574, 0]
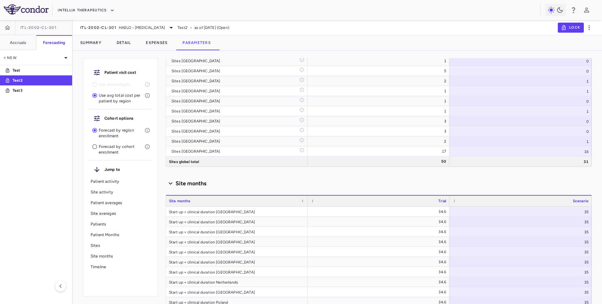
click at [105, 224] on p "Patients" at bounding box center [121, 224] width 60 height 6
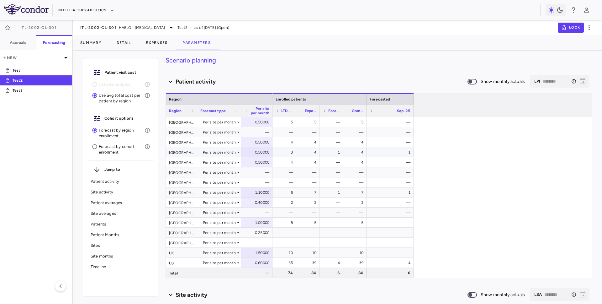
scroll to position [19, 0]
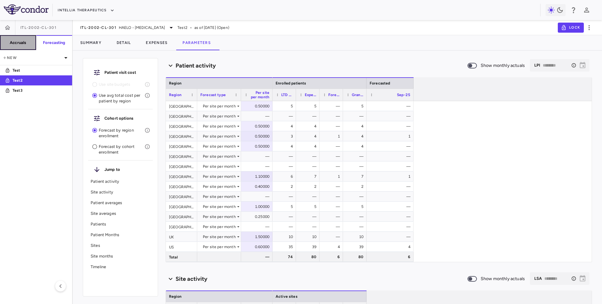
click at [14, 44] on h6 "Accruals" at bounding box center [18, 43] width 16 height 6
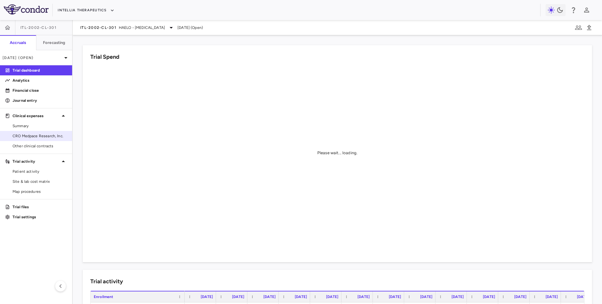
click at [44, 135] on span "CRO Medpace Research, Inc." at bounding box center [40, 136] width 55 height 6
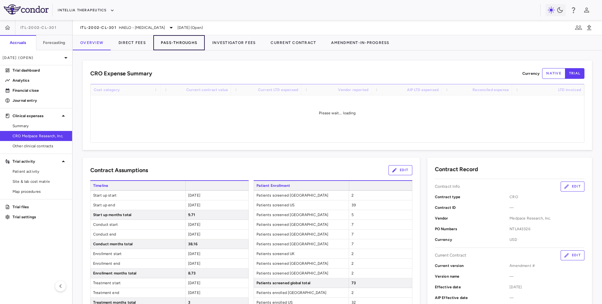
click at [185, 43] on button "Pass-Throughs" at bounding box center [178, 42] width 51 height 15
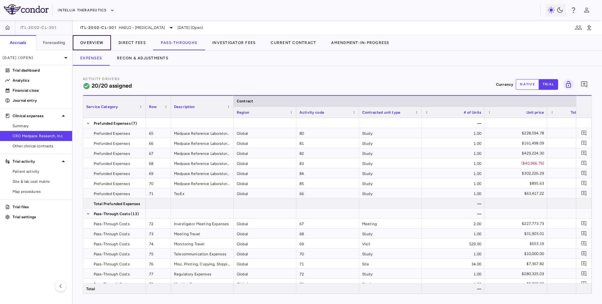
click at [101, 42] on button "Overview" at bounding box center [92, 42] width 38 height 15
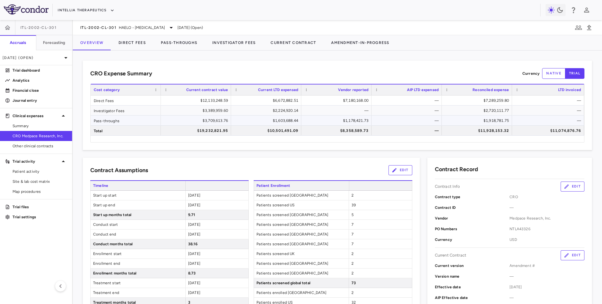
click at [359, 122] on div "$1,178,421.73" at bounding box center [337, 120] width 61 height 10
click at [492, 120] on div "$1,918,781.75" at bounding box center [478, 120] width 61 height 10
click at [142, 21] on div "ITL-2002-CL-301 HAELO - Hereditary Angioedema Aug 2025 (Open)" at bounding box center [338, 27] width 530 height 15
click at [138, 31] on div "ITL-2002-CL-301 HAELO - Hereditary Angioedema Aug 2025 (Open)" at bounding box center [338, 27] width 530 height 15
click at [138, 29] on span "HAELO - Hereditary Angioedema" at bounding box center [142, 28] width 46 height 6
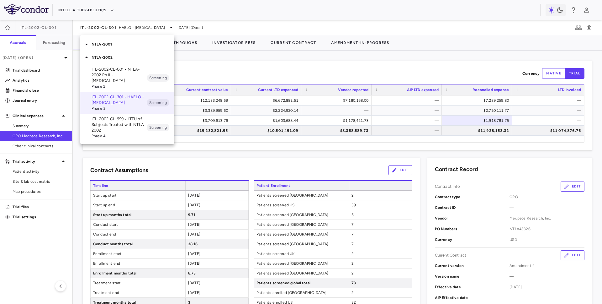
click at [129, 44] on p "NTLA-2001" at bounding box center [133, 44] width 83 height 6
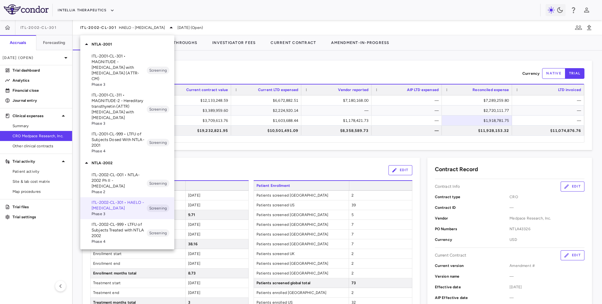
click at [121, 95] on p "ITL-2001-CL-311 • MAGNITUDE-2 - Hereditary transthyretin (ATTR) amyloidosis wit…" at bounding box center [119, 106] width 55 height 28
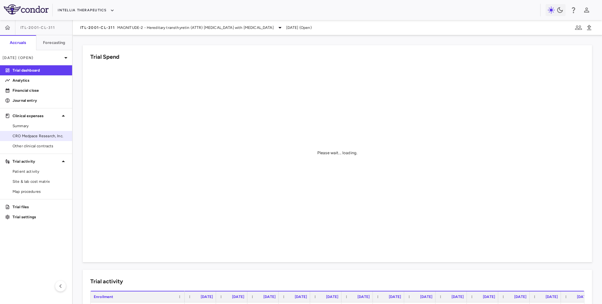
click at [35, 134] on span "CRO Medpace Research, Inc." at bounding box center [40, 136] width 55 height 6
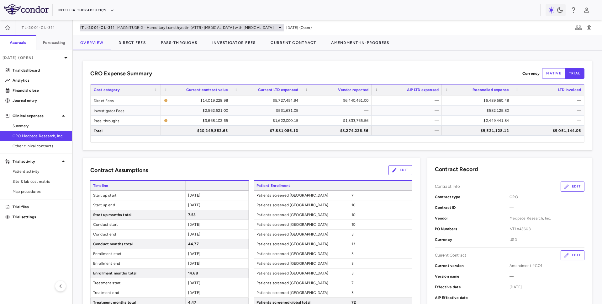
click at [119, 25] on span "MAGNITUDE-2 - Hereditary transthyretin (ATTR) amyloidosis with polyneuropathy" at bounding box center [195, 28] width 157 height 6
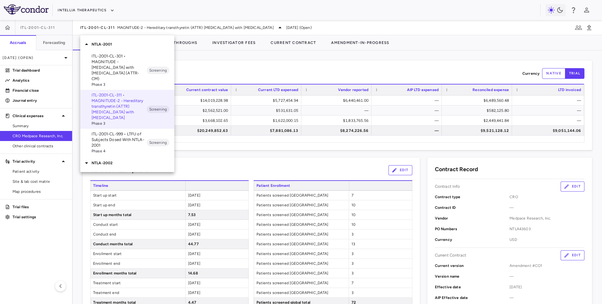
click at [114, 82] on span "Phase 3" at bounding box center [119, 85] width 55 height 6
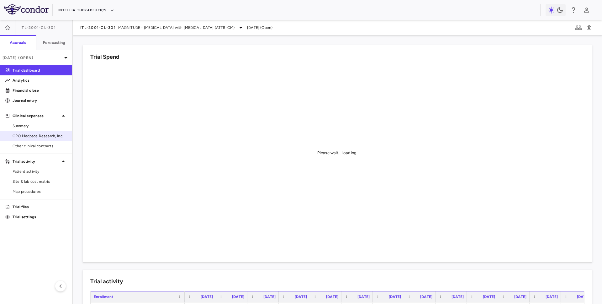
click at [31, 135] on span "CRO Medpace Research, Inc." at bounding box center [40, 136] width 55 height 6
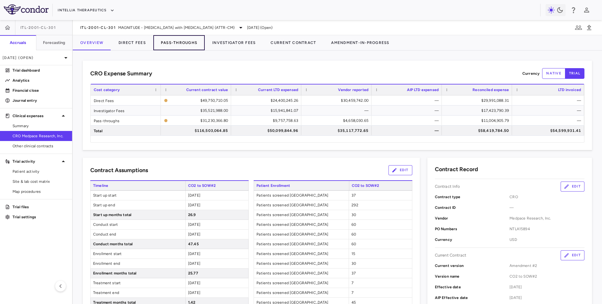
click at [177, 47] on button "Pass-Throughs" at bounding box center [178, 42] width 51 height 15
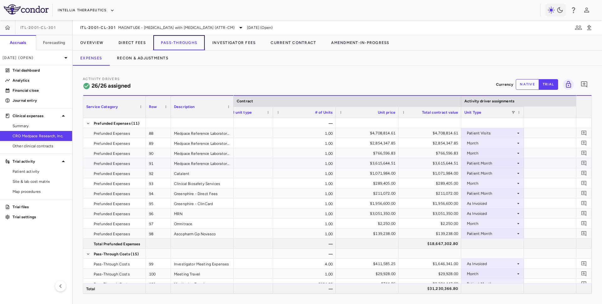
scroll to position [0, 227]
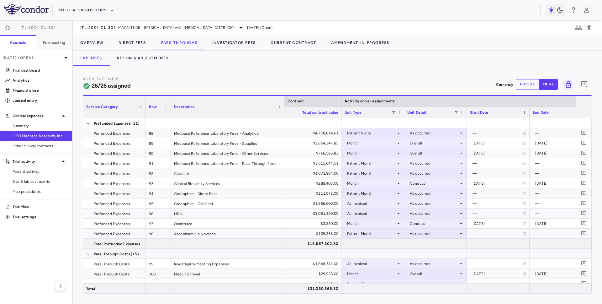
drag, startPoint x: 233, startPoint y: 111, endPoint x: 284, endPoint y: 110, distance: 50.8
click at [284, 110] on div at bounding box center [284, 107] width 3 height 22
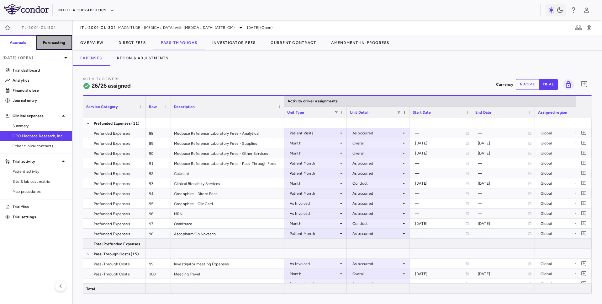
click at [52, 42] on h6 "Forecasting" at bounding box center [54, 43] width 23 height 6
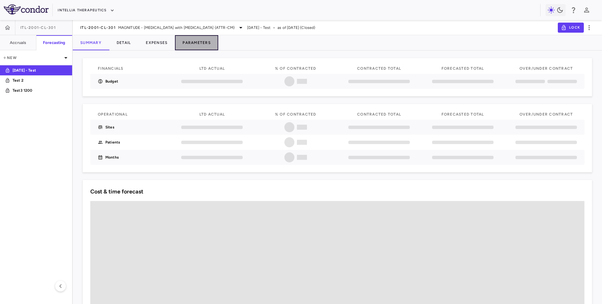
click at [197, 40] on button "Parameters" at bounding box center [196, 42] width 43 height 15
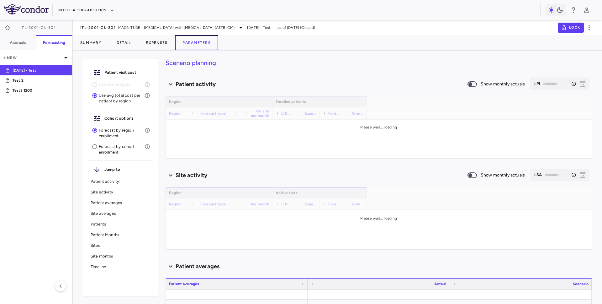
type input "********"
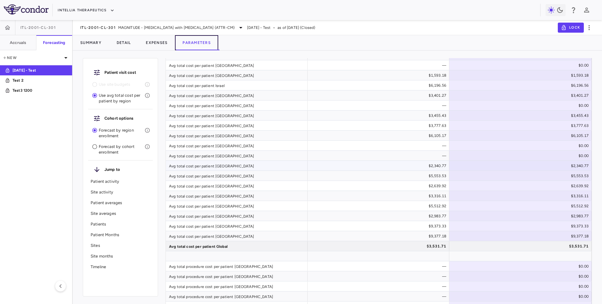
scroll to position [874, 0]
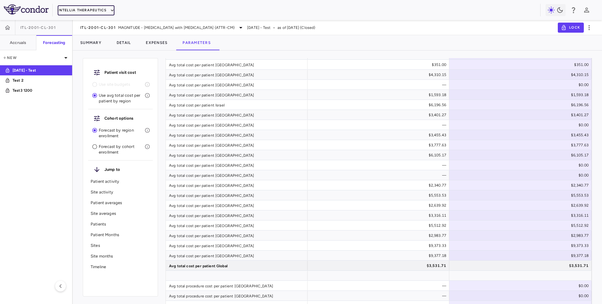
click at [89, 12] on button "Intellia Therapeutics" at bounding box center [86, 10] width 56 height 10
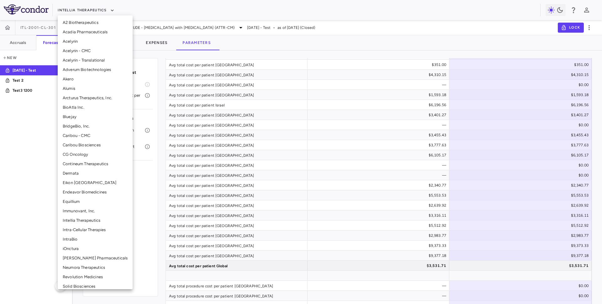
click at [83, 7] on div at bounding box center [301, 152] width 602 height 304
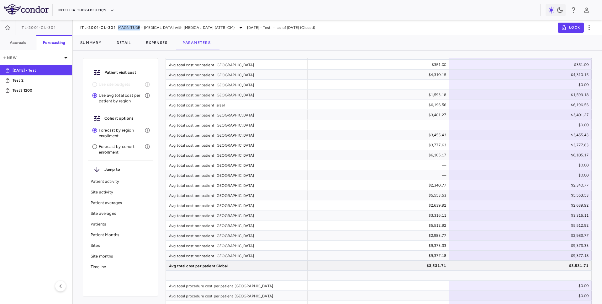
click at [139, 27] on span "MAGNITUDE - Transthyretin Amyloidosis with Cardiomyopathy (ATTR-CM)" at bounding box center [176, 28] width 116 height 6
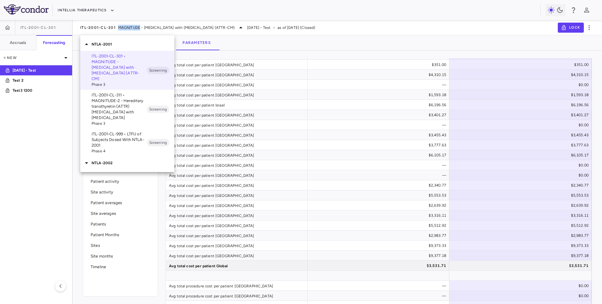
click at [130, 160] on p "NTLA-2002" at bounding box center [133, 163] width 83 height 6
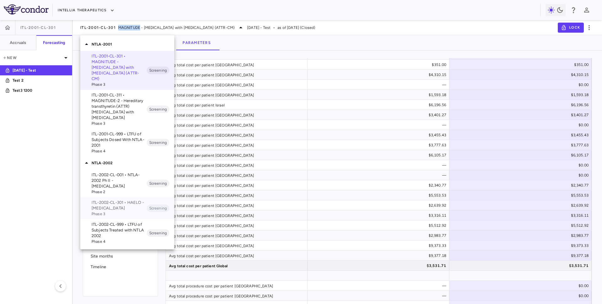
click at [130, 200] on p "ITL-2002-CL-301 • HAELO - Hereditary Angioedema" at bounding box center [119, 205] width 55 height 11
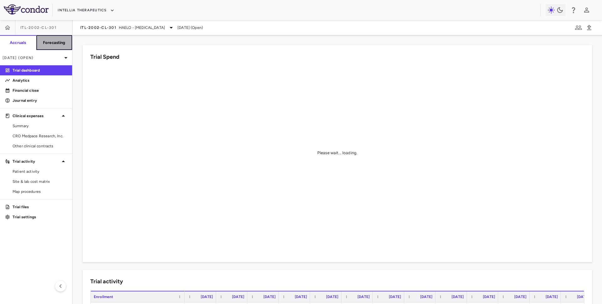
click at [52, 44] on h6 "Forecasting" at bounding box center [54, 43] width 23 height 6
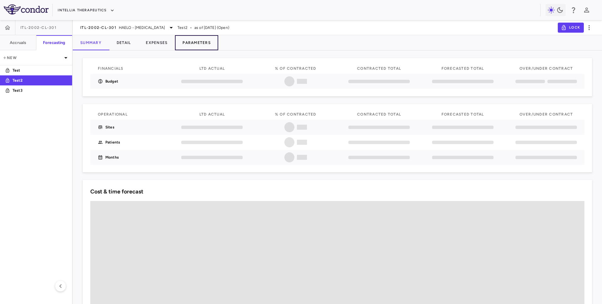
click at [201, 40] on button "Parameters" at bounding box center [196, 42] width 43 height 15
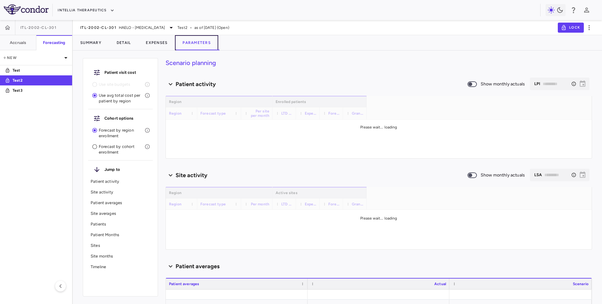
type input "********"
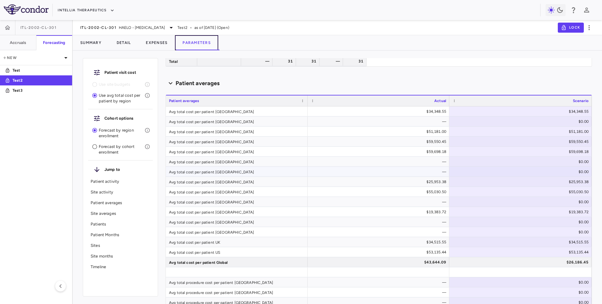
scroll to position [426, 0]
click at [126, 41] on button "Detail" at bounding box center [123, 42] width 29 height 15
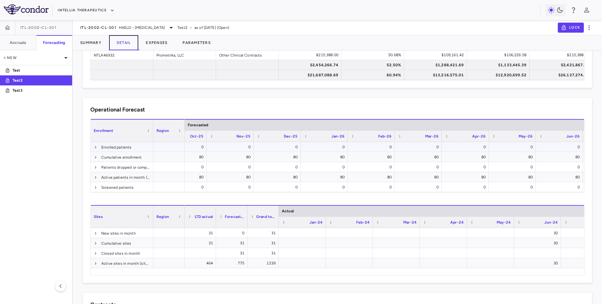
scroll to position [0, 987]
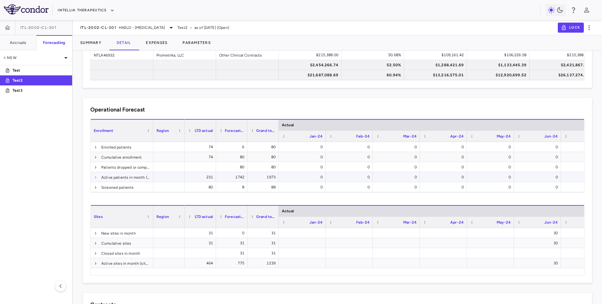
click at [96, 177] on span at bounding box center [96, 177] width 4 height 4
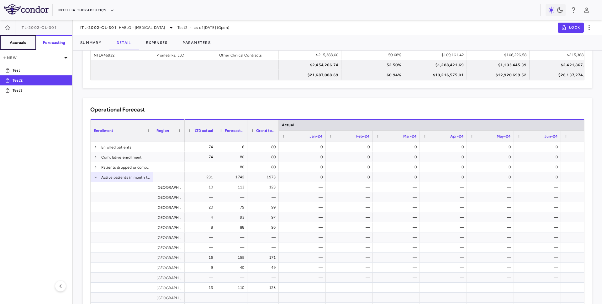
click at [15, 49] on button "Accruals" at bounding box center [18, 42] width 36 height 15
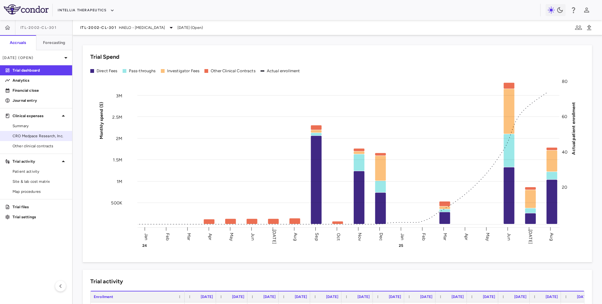
click at [45, 139] on link "CRO Medpace Research, Inc." at bounding box center [36, 135] width 72 height 9
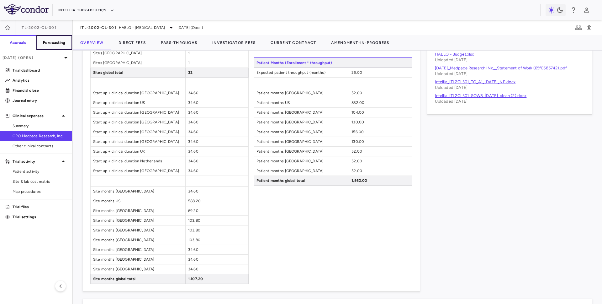
click at [59, 40] on h6 "Forecasting" at bounding box center [54, 43] width 23 height 6
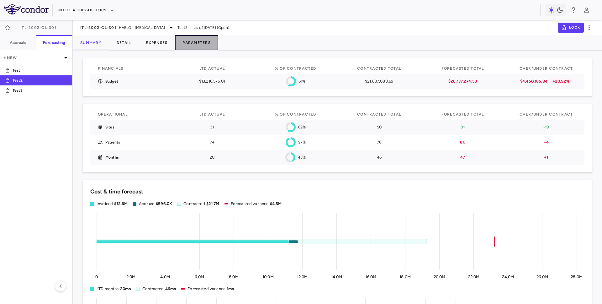
click at [205, 44] on button "Parameters" at bounding box center [196, 42] width 43 height 15
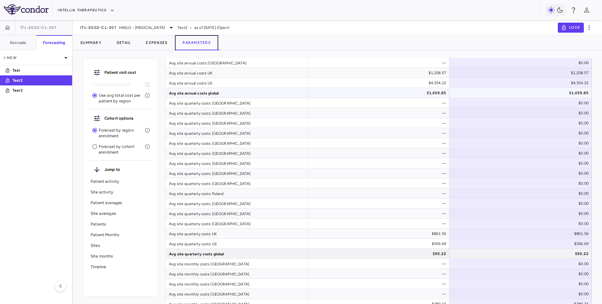
scroll to position [1329, 0]
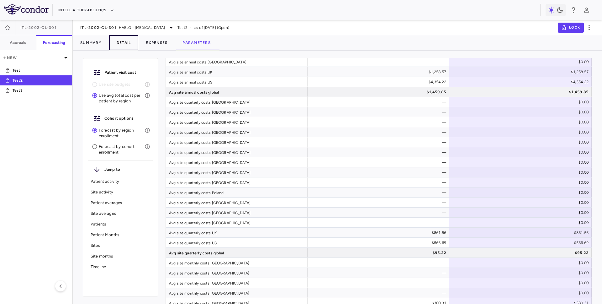
click at [122, 40] on button "Detail" at bounding box center [123, 42] width 29 height 15
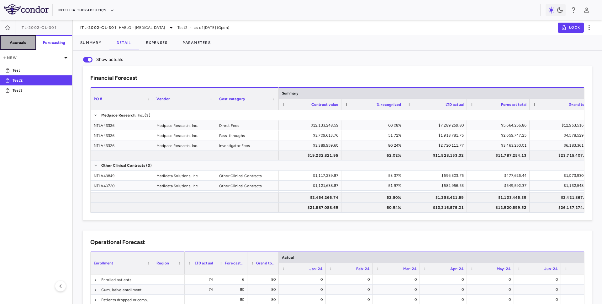
click at [24, 44] on h6 "Accruals" at bounding box center [18, 43] width 16 height 6
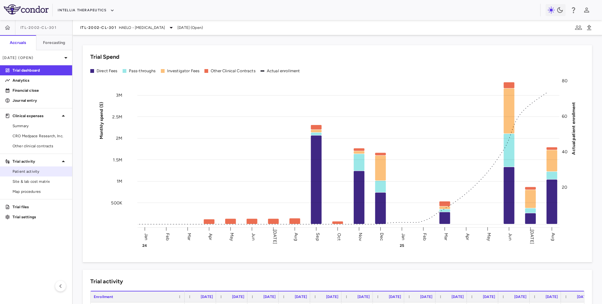
click at [35, 173] on span "Patient activity" at bounding box center [40, 171] width 55 height 6
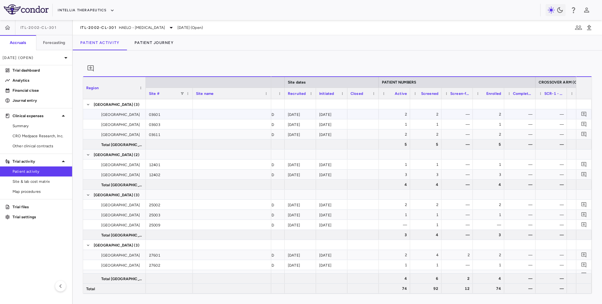
scroll to position [0, 146]
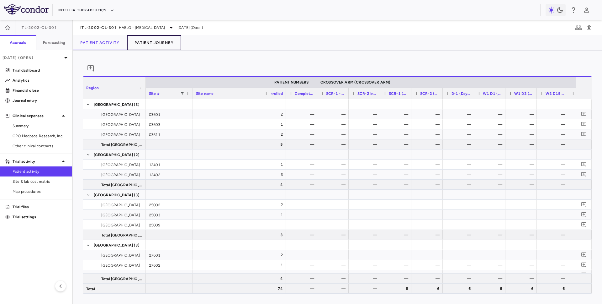
click at [154, 41] on button "Patient Journey" at bounding box center [154, 42] width 54 height 15
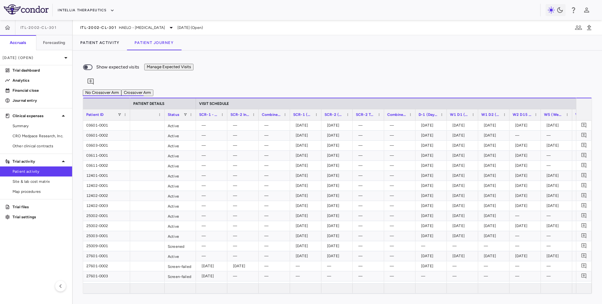
click at [460, 112] on span "W1 D1 (Week 1 Day 1)" at bounding box center [459, 114] width 19 height 4
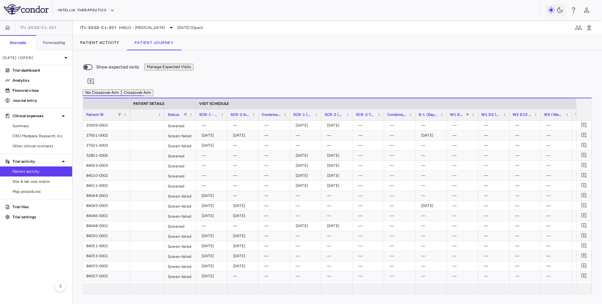
click at [460, 112] on span "W1 D1 (Week 1 Day 1)" at bounding box center [457, 114] width 14 height 4
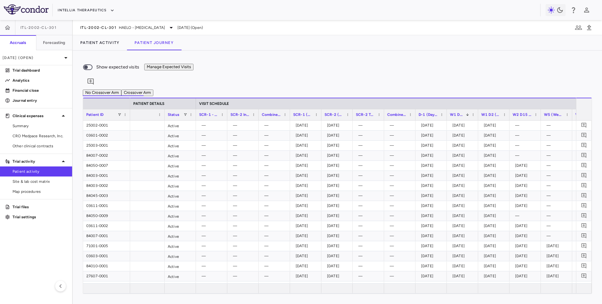
click at [458, 112] on span "W1 D1 (Week 1 Day 1)" at bounding box center [457, 114] width 14 height 4
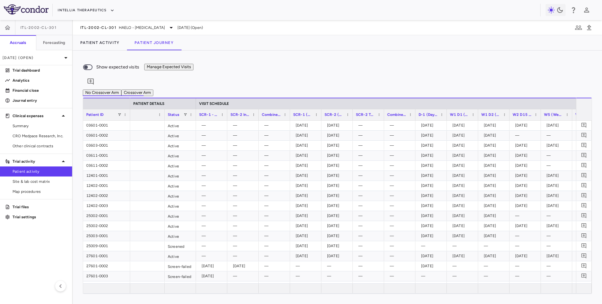
click at [457, 116] on div "W1 D1 (Week 1 Day 1)" at bounding box center [462, 114] width 25 height 11
click at [457, 114] on div "W1 D1 (Week 1 Day 1)" at bounding box center [459, 115] width 19 height 8
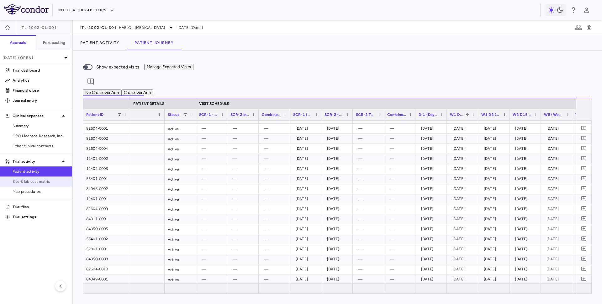
click at [45, 182] on span "Site & lab cost matrix" at bounding box center [40, 182] width 55 height 6
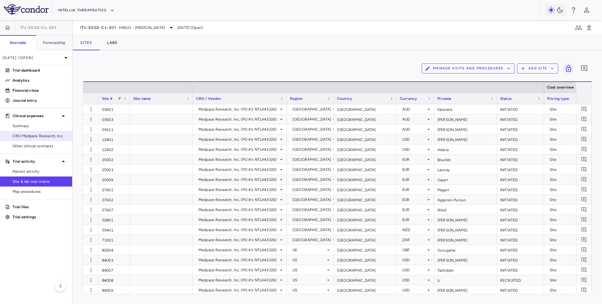
click at [29, 136] on span "CRO Medpace Research, Inc." at bounding box center [40, 136] width 55 height 6
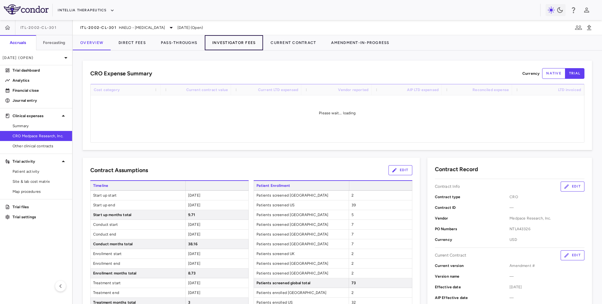
click at [218, 43] on button "Investigator Fees" at bounding box center [234, 42] width 58 height 15
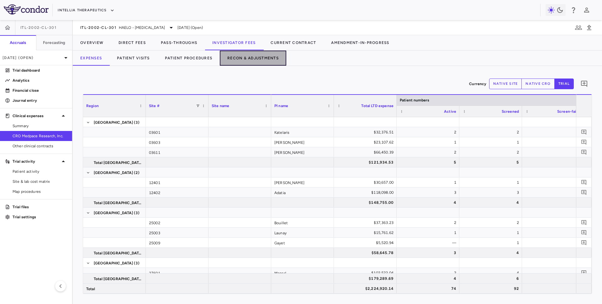
click at [254, 58] on button "Recon & Adjustments" at bounding box center [253, 58] width 67 height 15
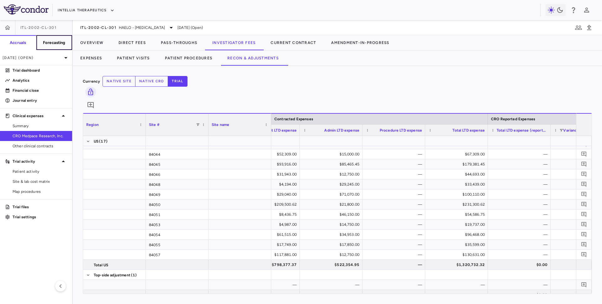
click at [61, 39] on button "Forecasting" at bounding box center [54, 42] width 36 height 15
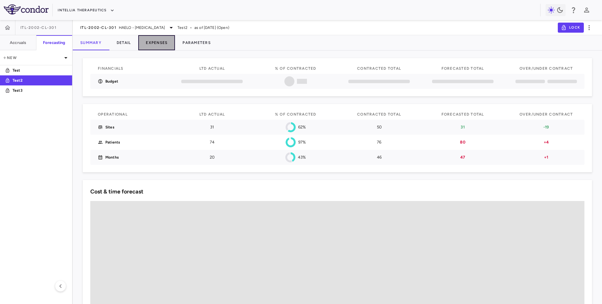
click at [159, 41] on button "Expenses" at bounding box center [156, 42] width 37 height 15
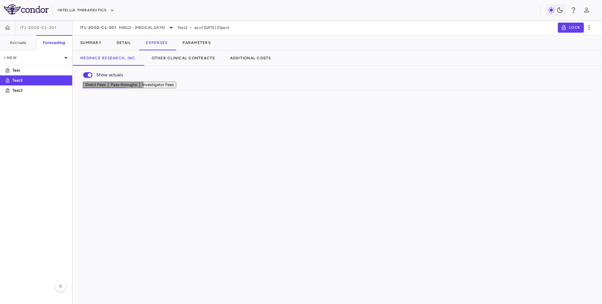
click at [176, 88] on button "Investigator Fees" at bounding box center [158, 85] width 37 height 7
click at [336, 241] on span "Excel Export" at bounding box center [339, 236] width 29 height 9
click at [13, 42] on h6 "Accruals" at bounding box center [18, 43] width 16 height 6
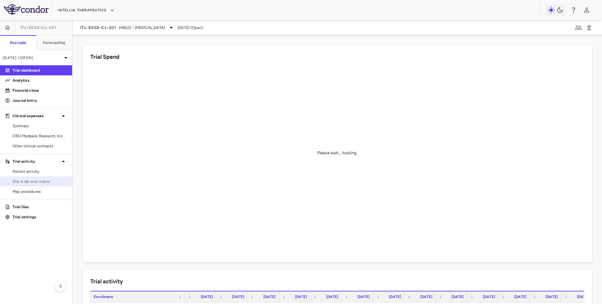
click at [58, 181] on span "Site & lab cost matrix" at bounding box center [40, 182] width 55 height 6
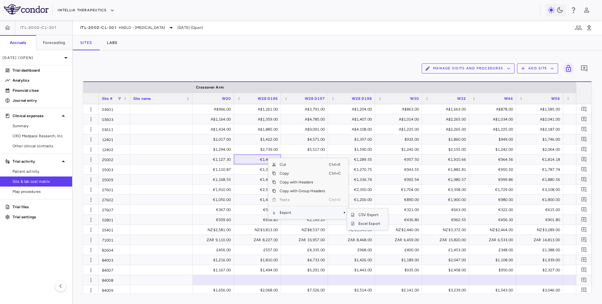
click at [358, 225] on span "Excel Export" at bounding box center [369, 223] width 29 height 9
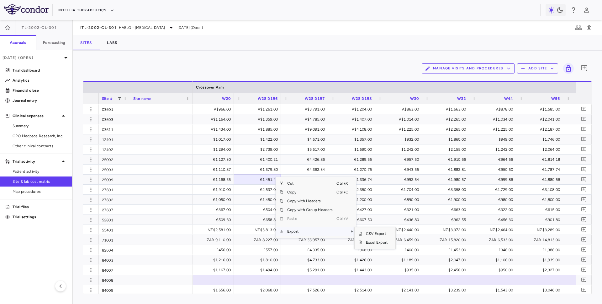
click at [363, 59] on div "Manage Visits and Procedures Add Site 0 Drag here to set row groups Drag here t…" at bounding box center [338, 177] width 530 height 253
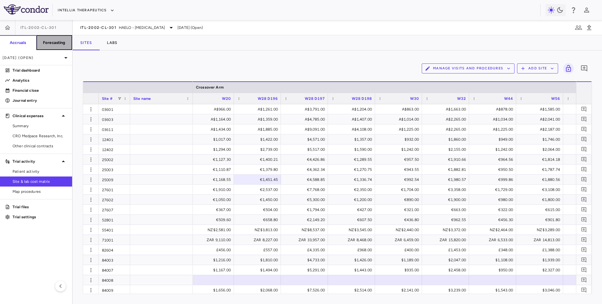
click at [43, 41] on h6 "Forecasting" at bounding box center [54, 43] width 23 height 6
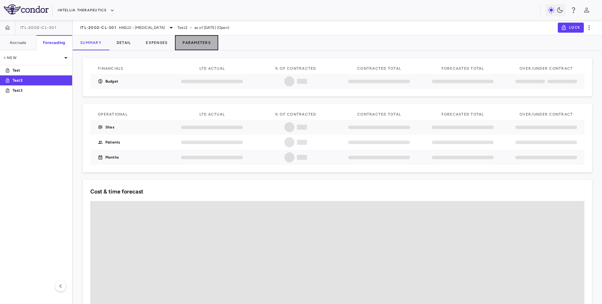
click at [200, 43] on button "Parameters" at bounding box center [196, 42] width 43 height 15
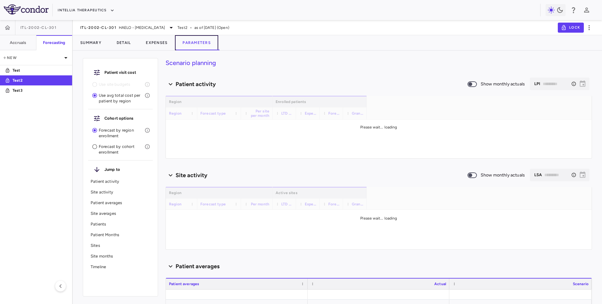
type input "********"
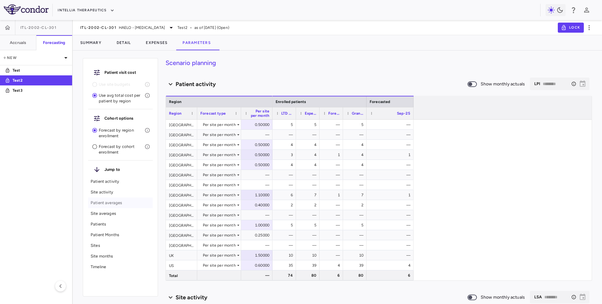
click at [107, 202] on p "Patient averages" at bounding box center [121, 203] width 60 height 6
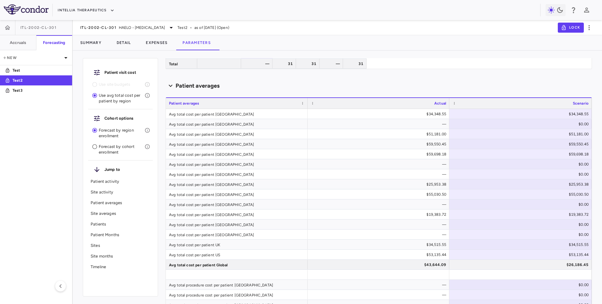
scroll to position [447, 0]
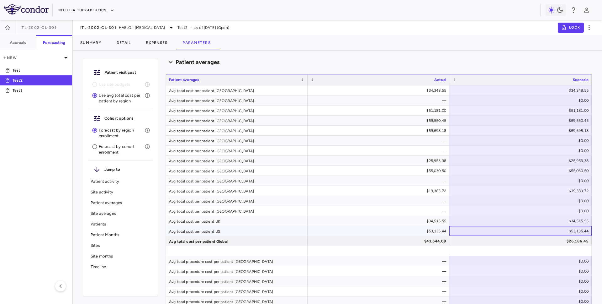
click at [562, 233] on div "$53,135.44" at bounding box center [522, 231] width 134 height 10
click at [562, 233] on input "********" at bounding box center [572, 232] width 40 height 6
type input "********"
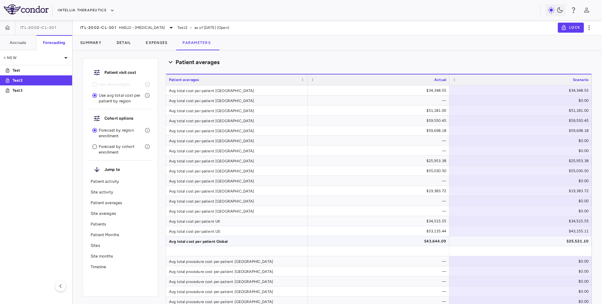
click at [483, 241] on div "$25,521.10" at bounding box center [522, 241] width 134 height 10
click at [125, 44] on button "Detail" at bounding box center [123, 42] width 29 height 15
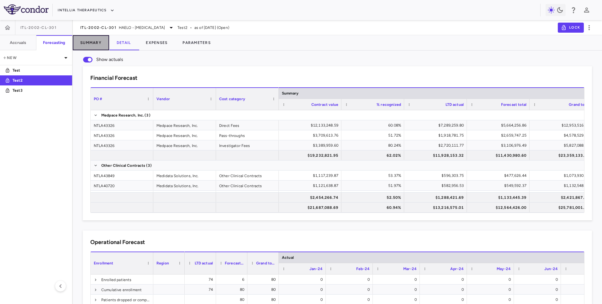
click at [96, 45] on button "Summary" at bounding box center [91, 42] width 36 height 15
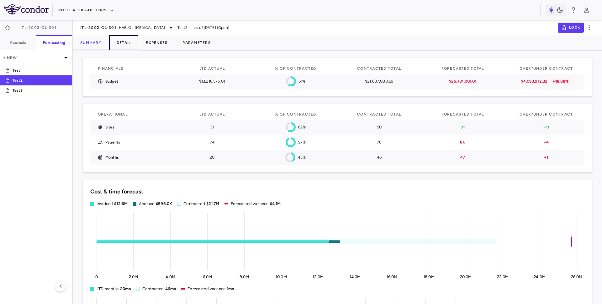
click at [121, 43] on button "Detail" at bounding box center [123, 42] width 29 height 15
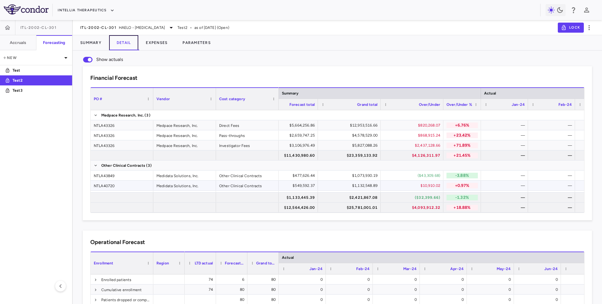
scroll to position [0, 206]
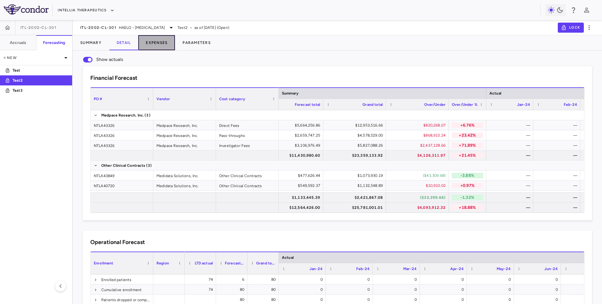
click at [156, 42] on button "Expenses" at bounding box center [156, 42] width 37 height 15
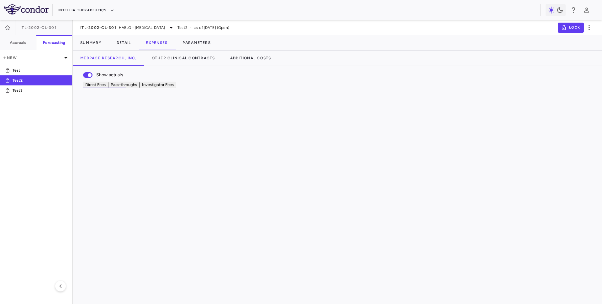
click at [140, 88] on button "Pass-throughs" at bounding box center [123, 85] width 31 height 7
click at [124, 41] on button "Detail" at bounding box center [123, 42] width 29 height 15
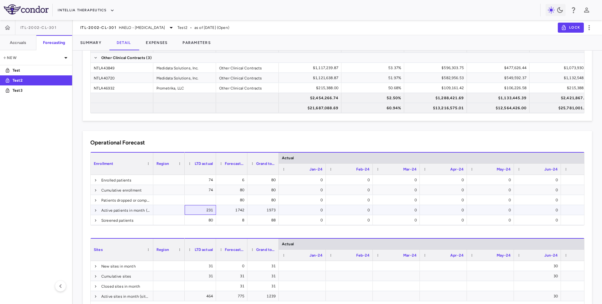
click at [204, 209] on div "231" at bounding box center [201, 210] width 23 height 10
click at [264, 208] on div "1973" at bounding box center [264, 210] width 23 height 10
click at [202, 44] on button "Parameters" at bounding box center [196, 42] width 43 height 15
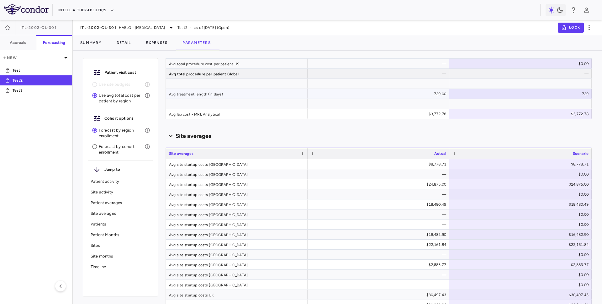
click at [580, 93] on div "729" at bounding box center [522, 94] width 134 height 10
drag, startPoint x: 573, startPoint y: 93, endPoint x: 588, endPoint y: 93, distance: 15.1
click at [588, 93] on input "***" at bounding box center [572, 95] width 40 height 6
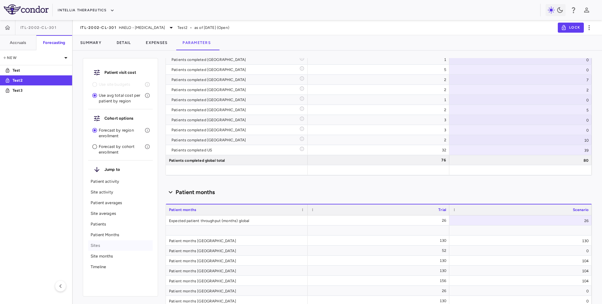
click at [115, 240] on div "Sites" at bounding box center [120, 245] width 65 height 11
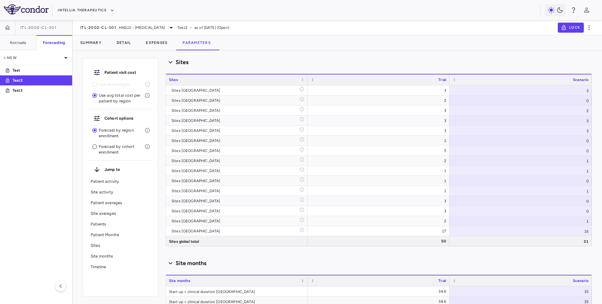
click at [116, 235] on p "Patient Months" at bounding box center [121, 235] width 60 height 6
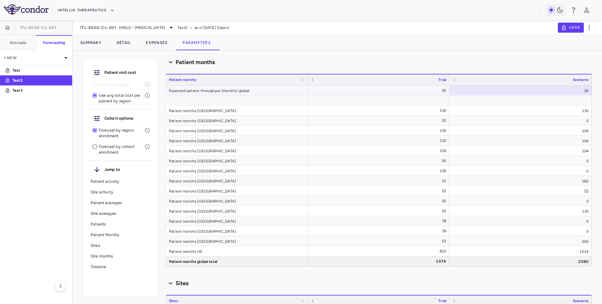
click at [583, 91] on div "26" at bounding box center [521, 90] width 142 height 10
drag, startPoint x: 573, startPoint y: 92, endPoint x: 590, endPoint y: 92, distance: 17.3
click at [590, 92] on input "**" at bounding box center [572, 91] width 40 height 6
type input "**"
click at [124, 45] on button "Detail" at bounding box center [123, 42] width 29 height 15
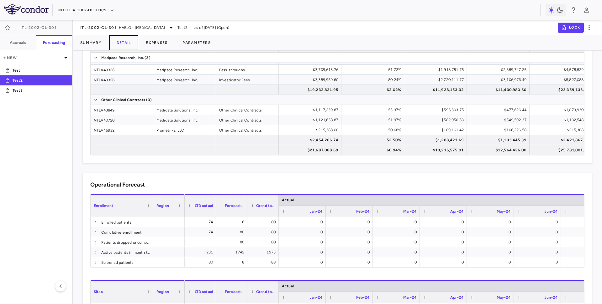
scroll to position [58, 0]
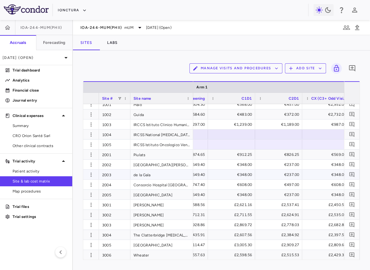
scroll to position [5, 0]
click at [268, 69] on button "Manage Visits and Procedures" at bounding box center [235, 68] width 93 height 10
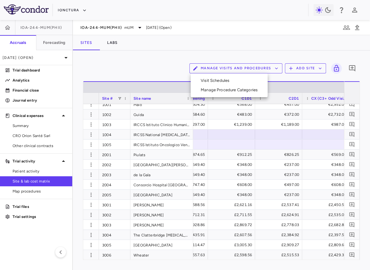
click at [316, 56] on div at bounding box center [185, 135] width 370 height 270
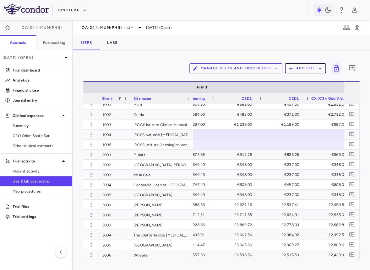
click at [305, 67] on button "Add Site" at bounding box center [305, 68] width 41 height 10
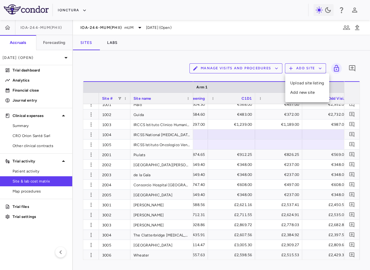
click at [302, 91] on li "Add new site" at bounding box center [307, 92] width 34 height 9
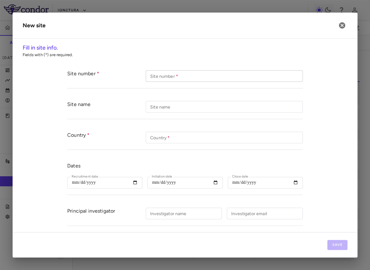
click at [198, 79] on input "Site number   *" at bounding box center [224, 76] width 157 height 12
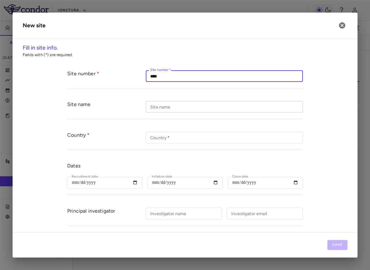
type input "****"
click at [181, 110] on input "Site name" at bounding box center [224, 107] width 157 height 12
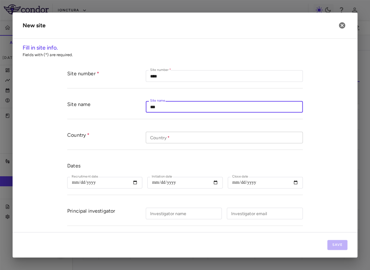
type input "***"
click at [172, 134] on input "Country   *" at bounding box center [224, 138] width 157 height 12
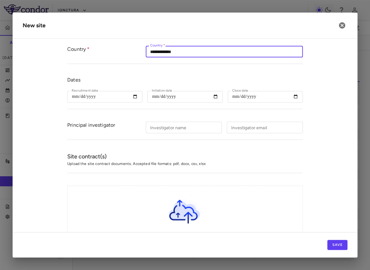
scroll to position [94, 0]
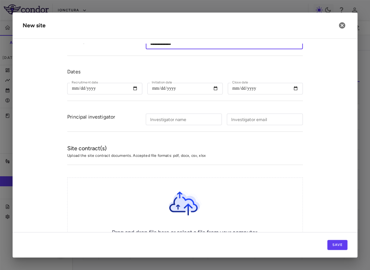
type input "**********"
click at [335, 249] on button "Save" at bounding box center [337, 245] width 20 height 10
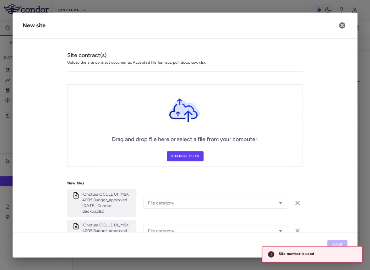
scroll to position [232, 0]
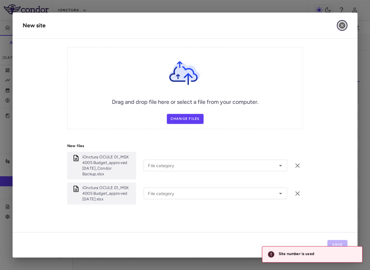
click at [339, 28] on icon "button" at bounding box center [342, 26] width 8 height 8
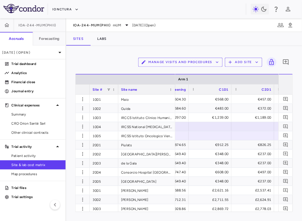
scroll to position [0, 792]
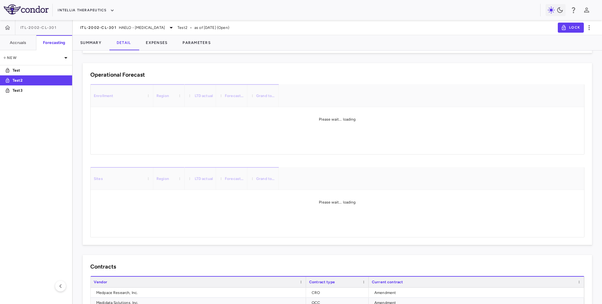
scroll to position [168, 0]
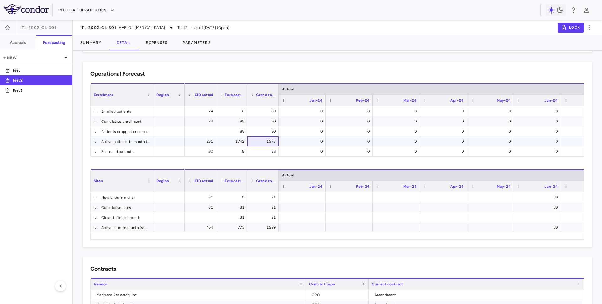
click at [265, 143] on div "1973" at bounding box center [264, 141] width 23 height 10
click at [265, 141] on div "1973" at bounding box center [264, 141] width 23 height 10
click at [21, 45] on h6 "Accruals" at bounding box center [18, 43] width 16 height 6
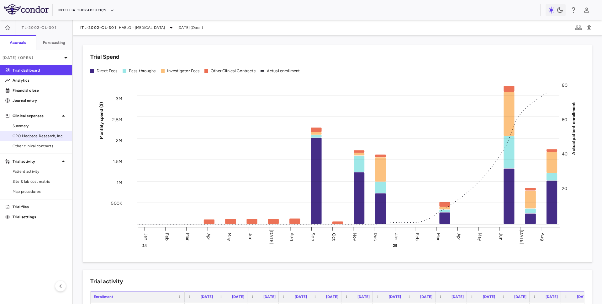
click at [51, 136] on span "CRO Medpace Research, Inc." at bounding box center [40, 136] width 55 height 6
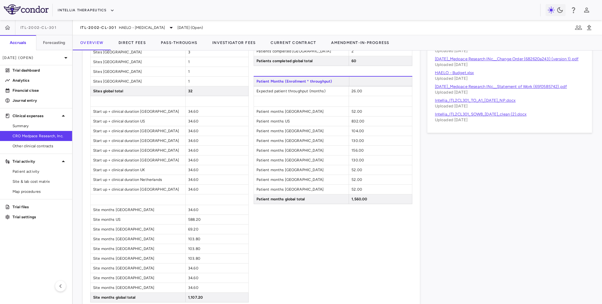
scroll to position [436, 0]
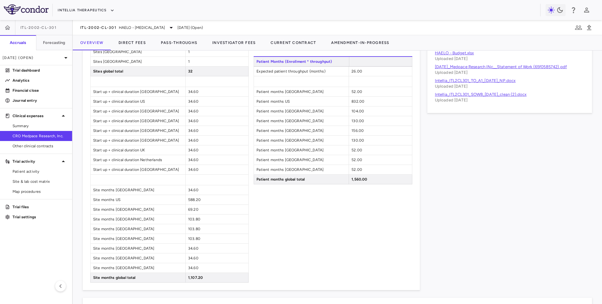
click at [354, 178] on span "1,560.00" at bounding box center [360, 179] width 16 height 4
drag, startPoint x: 352, startPoint y: 180, endPoint x: 376, endPoint y: 180, distance: 23.5
click at [376, 180] on div "1,560.00" at bounding box center [380, 178] width 63 height 9
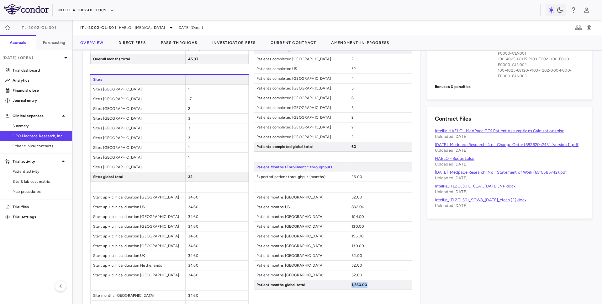
scroll to position [334, 0]
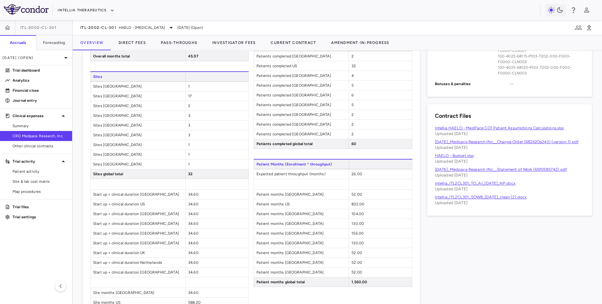
click at [354, 284] on div "1,560.00" at bounding box center [380, 281] width 63 height 9
drag, startPoint x: 352, startPoint y: 282, endPoint x: 371, endPoint y: 282, distance: 19.5
click at [371, 282] on div "1,560.00" at bounding box center [380, 281] width 63 height 9
click at [45, 34] on div "ITL-2002-CL-301" at bounding box center [36, 27] width 72 height 15
click at [46, 42] on h6 "Forecasting" at bounding box center [54, 43] width 23 height 6
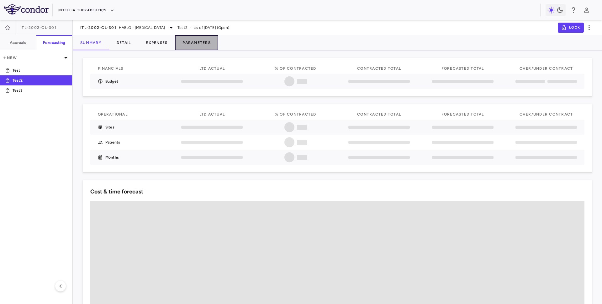
click at [194, 40] on button "Parameters" at bounding box center [196, 42] width 43 height 15
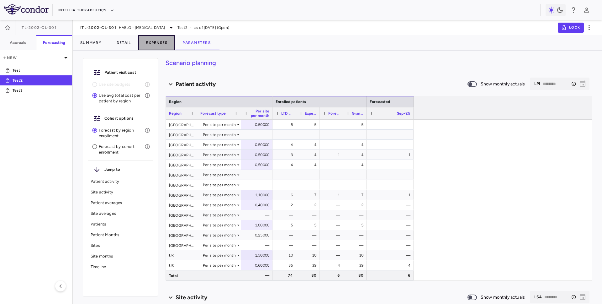
click at [163, 40] on button "Expenses" at bounding box center [156, 42] width 37 height 15
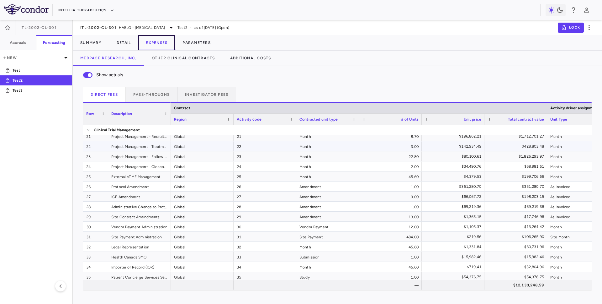
scroll to position [228, 0]
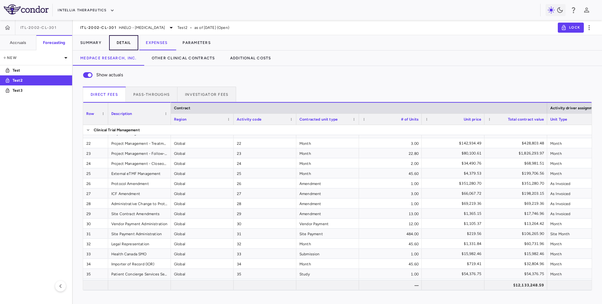
click at [130, 45] on button "Detail" at bounding box center [123, 42] width 29 height 15
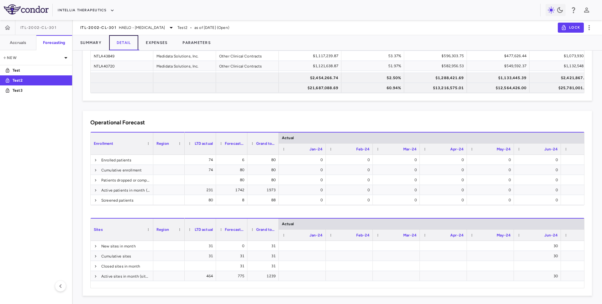
scroll to position [120, 0]
click at [271, 188] on div "1973" at bounding box center [264, 189] width 23 height 10
click at [205, 43] on button "Parameters" at bounding box center [196, 42] width 43 height 15
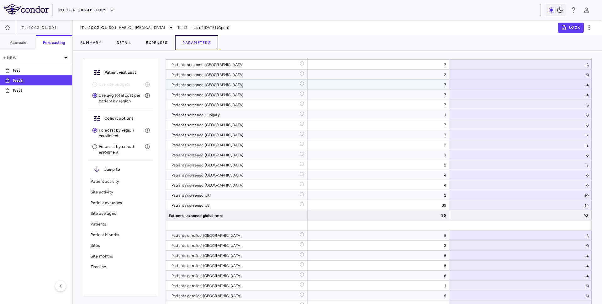
scroll to position [1745, 0]
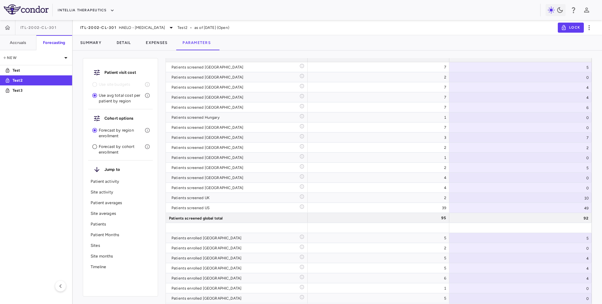
click at [104, 233] on p "Patient Months" at bounding box center [121, 235] width 60 height 6
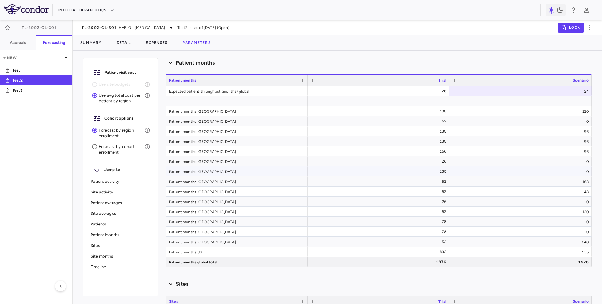
scroll to position [2274, 0]
click at [583, 89] on div "24" at bounding box center [521, 90] width 142 height 10
click at [583, 89] on input "**" at bounding box center [572, 91] width 40 height 6
type input "**"
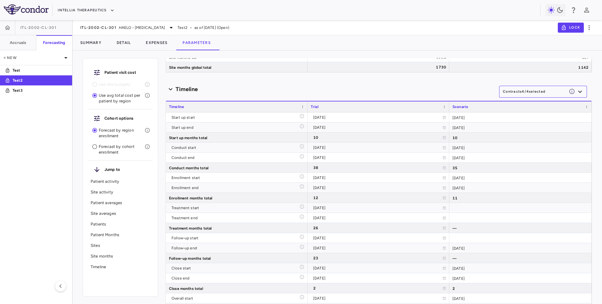
scroll to position [1518, 0]
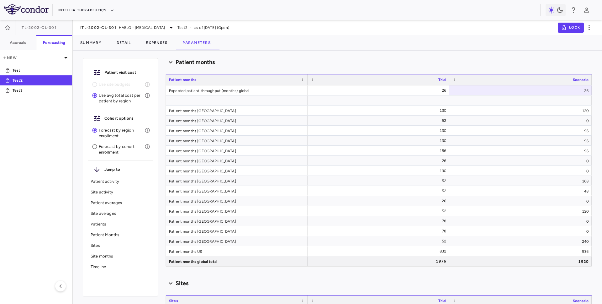
click at [598, 99] on div "Patient visit cost Use site budgets Use avg total cost per patient by region Co…" at bounding box center [338, 180] width 530 height 248
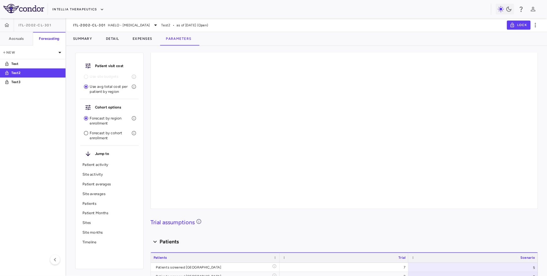
scroll to position [2274, 0]
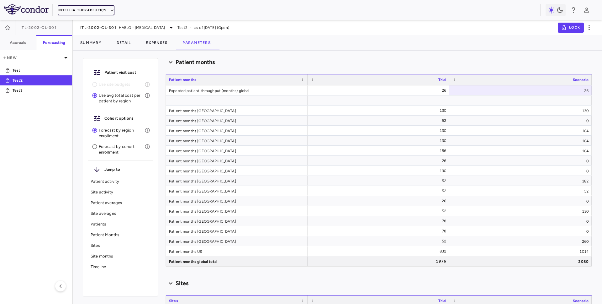
click at [85, 9] on button "Intellia Therapeutics" at bounding box center [86, 10] width 56 height 10
drag, startPoint x: 72, startPoint y: 243, endPoint x: 72, endPoint y: 251, distance: 8.2
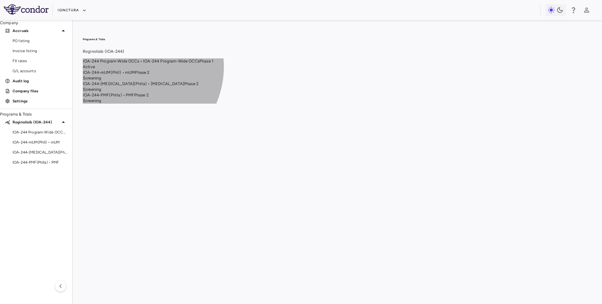
click at [149, 75] on span "Phase 2" at bounding box center [142, 72] width 14 height 5
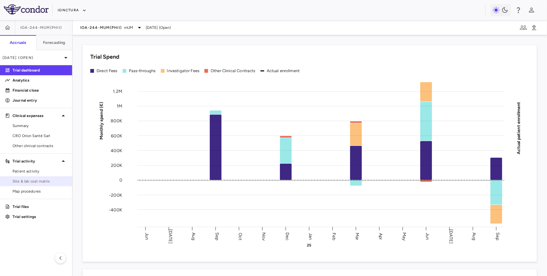
click at [31, 179] on span "Site & lab cost matrix" at bounding box center [40, 182] width 55 height 6
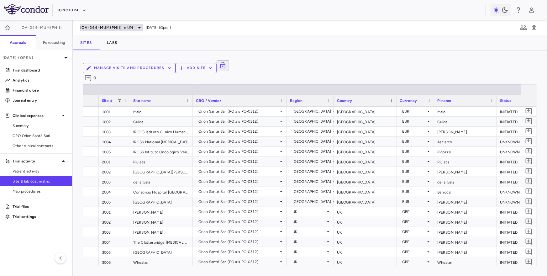
click at [115, 30] on div "IOA-244-mUM(PhII) mUM" at bounding box center [111, 28] width 63 height 8
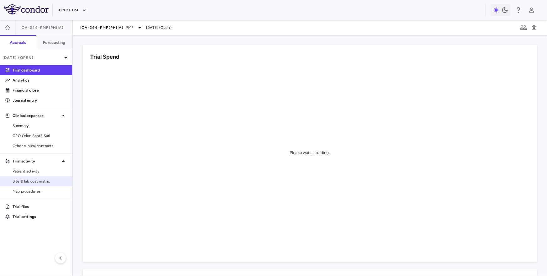
click at [29, 180] on span "Site & lab cost matrix" at bounding box center [40, 182] width 55 height 6
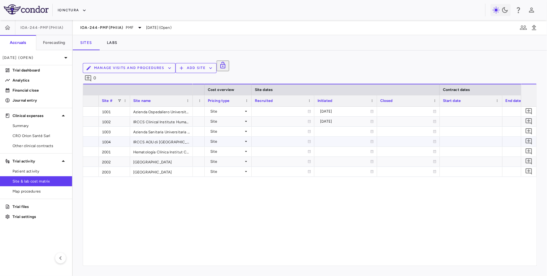
scroll to position [0, 379]
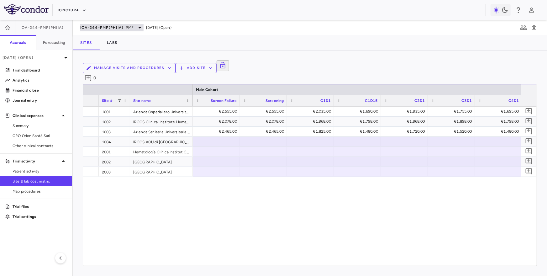
click at [95, 28] on span "IOA-244-PMF(PhIIa)" at bounding box center [101, 27] width 43 height 5
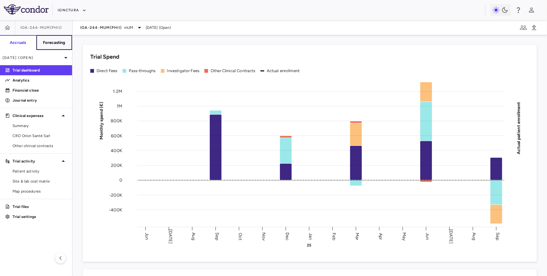
click at [62, 45] on button "Forecasting" at bounding box center [54, 42] width 36 height 15
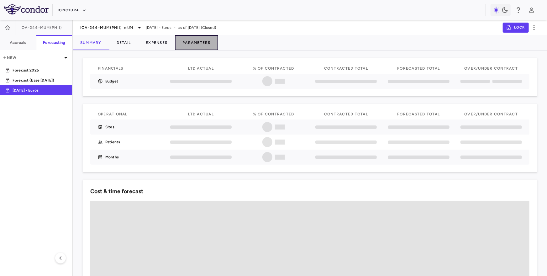
click at [193, 40] on button "Parameters" at bounding box center [196, 42] width 43 height 15
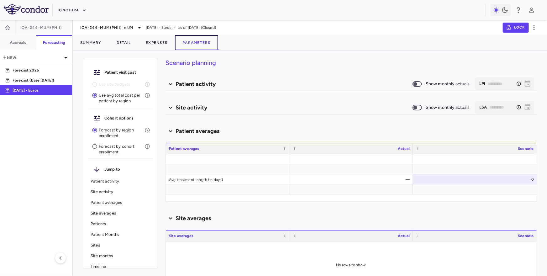
type input "********"
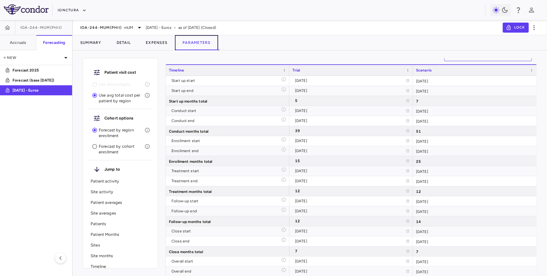
scroll to position [1292, 0]
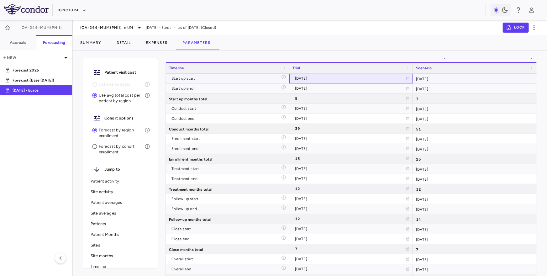
drag, startPoint x: 295, startPoint y: 77, endPoint x: 308, endPoint y: 82, distance: 13.7
click at [308, 82] on div "2024-06-28" at bounding box center [350, 78] width 111 height 10
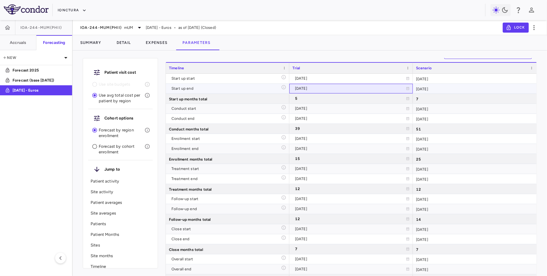
click at [308, 87] on div "2024-12-01" at bounding box center [350, 88] width 111 height 10
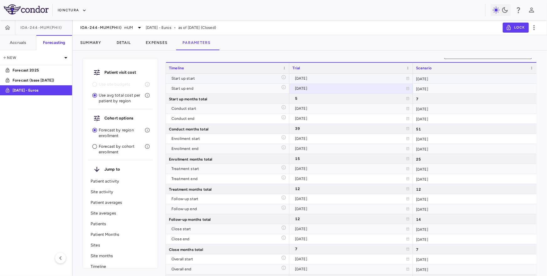
click at [310, 76] on div "2024-06-28" at bounding box center [350, 78] width 111 height 10
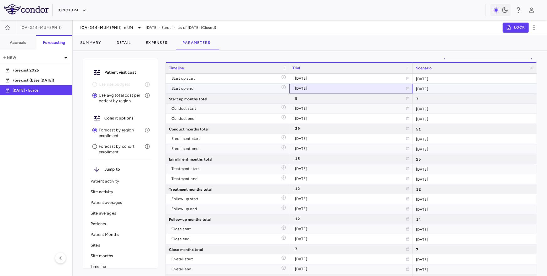
click at [308, 88] on div "2024-12-01" at bounding box center [350, 88] width 111 height 10
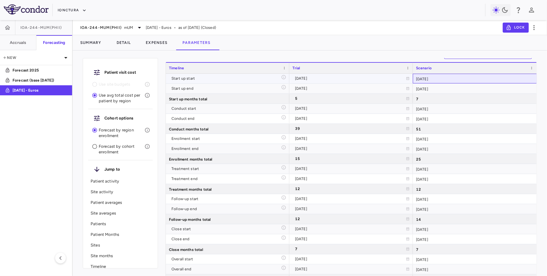
click at [445, 82] on div "2024-06-01" at bounding box center [475, 79] width 124 height 10
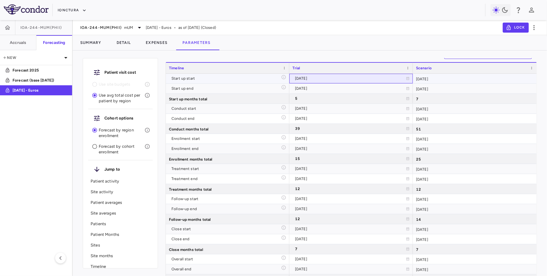
click at [307, 77] on div "2024-06-28" at bounding box center [350, 78] width 111 height 10
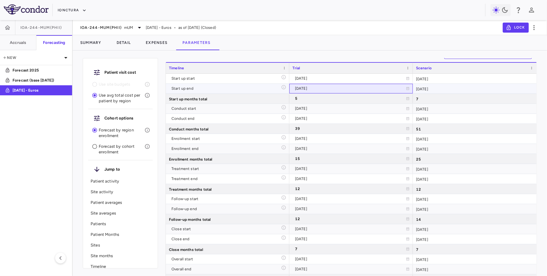
click at [309, 86] on div "2024-12-01" at bounding box center [350, 88] width 111 height 10
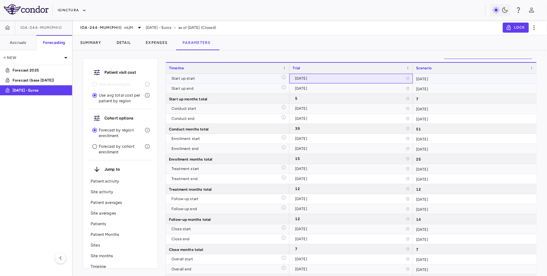
click at [312, 78] on div "2024-06-28" at bounding box center [350, 78] width 111 height 10
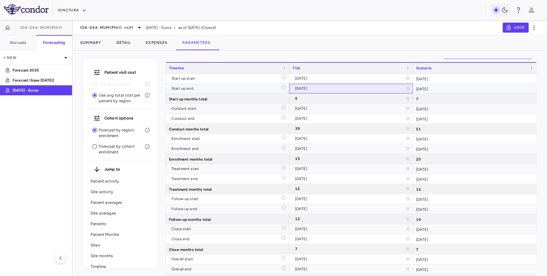
click at [313, 87] on div "2024-12-01" at bounding box center [350, 88] width 111 height 10
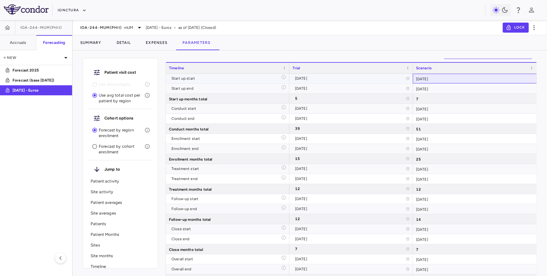
click at [433, 77] on div "2024-06-01" at bounding box center [475, 79] width 124 height 10
click at [433, 86] on div "2024-12-31" at bounding box center [475, 89] width 124 height 10
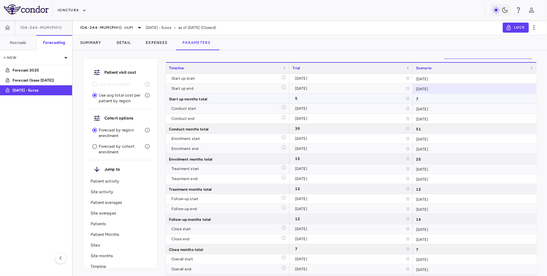
click at [424, 96] on div "7" at bounding box center [475, 99] width 124 height 10
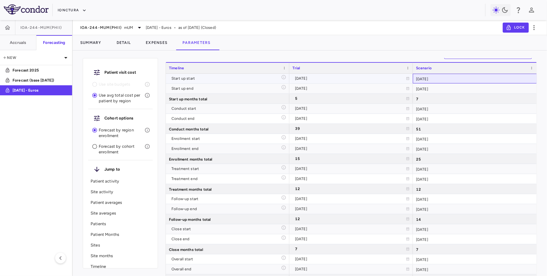
click at [446, 79] on div "2024-06-01" at bounding box center [475, 79] width 124 height 10
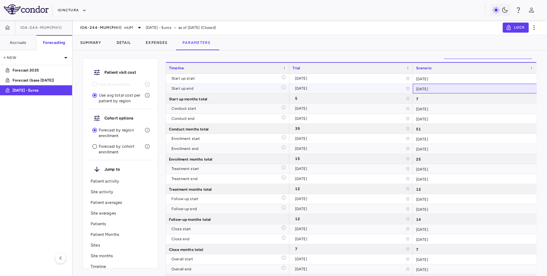
click at [446, 85] on div "2024-12-31" at bounding box center [475, 89] width 124 height 10
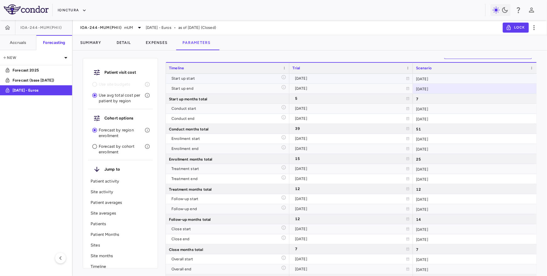
click at [446, 79] on div "2024-06-01" at bounding box center [475, 79] width 124 height 10
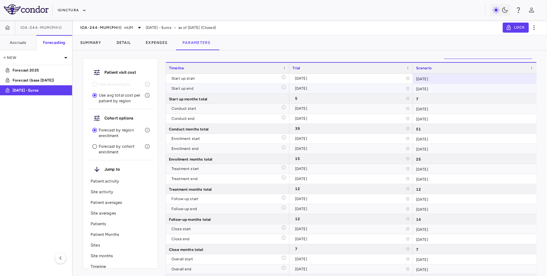
click at [446, 89] on div "2024-12-31" at bounding box center [475, 89] width 124 height 10
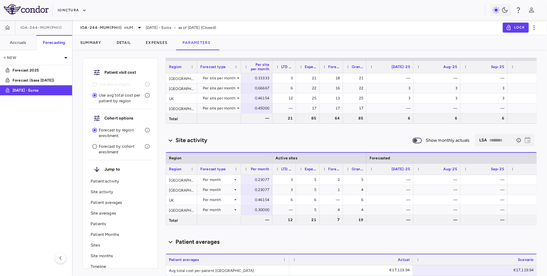
scroll to position [41, 0]
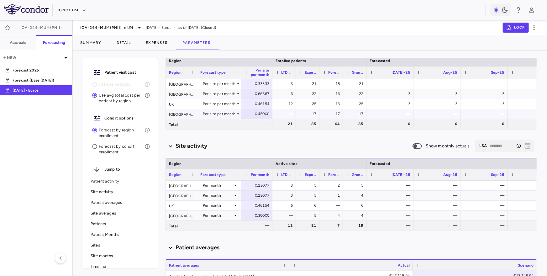
click at [257, 117] on div "0.45000" at bounding box center [258, 114] width 23 height 10
drag, startPoint x: 253, startPoint y: 115, endPoint x: 268, endPoint y: 115, distance: 15.1
click at [268, 115] on input "****" at bounding box center [261, 115] width 21 height 10
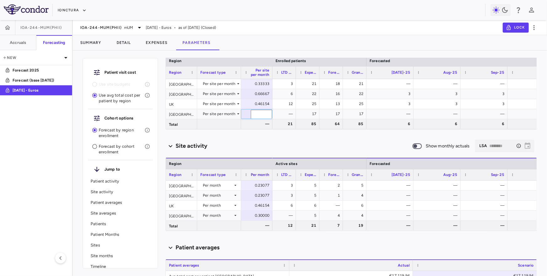
click at [262, 145] on div "Site activity" at bounding box center [289, 146] width 247 height 8
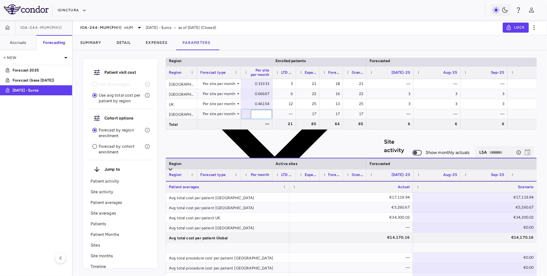
click at [262, 145] on div "Site activity" at bounding box center [289, 146] width 247 height 219
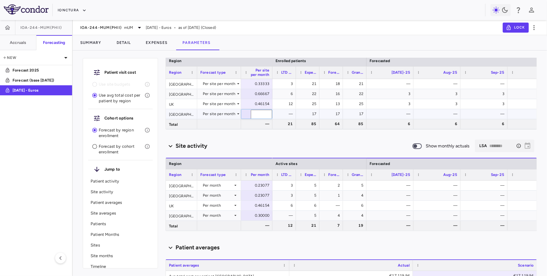
click at [257, 114] on input "****" at bounding box center [261, 115] width 21 height 10
drag, startPoint x: 256, startPoint y: 114, endPoint x: 289, endPoint y: 114, distance: 33.3
click at [289, 114] on div "Italy Per site per month 0.33333 Spain Per site per month 0.66667 UK Per site p…" at bounding box center [351, 104] width 371 height 50
click at [253, 84] on div "0.33333" at bounding box center [258, 84] width 23 height 10
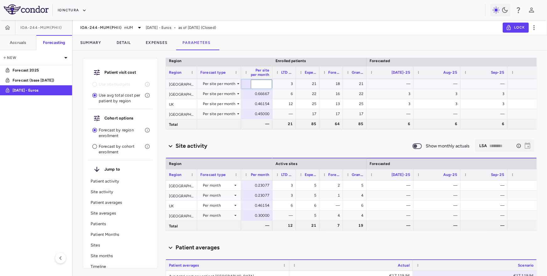
scroll to position [0, 20]
drag, startPoint x: 253, startPoint y: 84, endPoint x: 264, endPoint y: 84, distance: 10.4
click at [264, 84] on input "**********" at bounding box center [261, 85] width 21 height 10
click at [258, 142] on div "Site activity" at bounding box center [289, 146] width 247 height 8
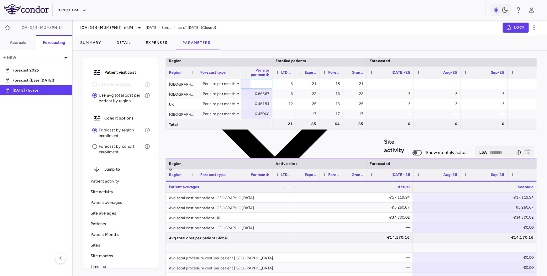
click at [259, 147] on div "Site activity" at bounding box center [289, 146] width 247 height 219
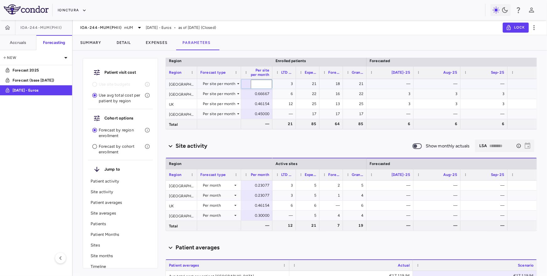
scroll to position [0, 20]
drag, startPoint x: 256, startPoint y: 86, endPoint x: 278, endPoint y: 86, distance: 21.6
click at [278, 86] on div "**********" at bounding box center [351, 104] width 371 height 50
click at [286, 138] on div "Scenario planning Patient activity Show monthly actuals ​ LPI ******** ​ Drag h…" at bounding box center [352, 167] width 372 height 218
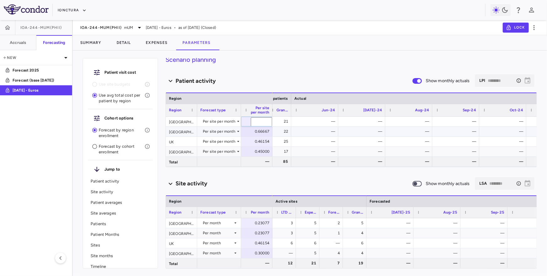
scroll to position [0, 130]
click at [344, 178] on div "Site activity Show monthly actuals ​ LSA ******** ​" at bounding box center [352, 183] width 372 height 13
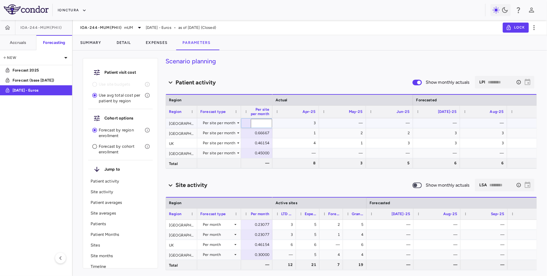
click at [258, 124] on input "**********" at bounding box center [261, 124] width 21 height 10
type input "***"
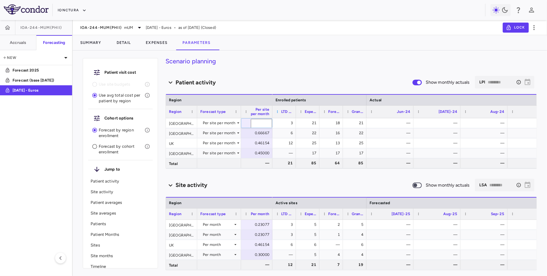
click at [278, 111] on span at bounding box center [278, 112] width 4 height 4
click at [294, 148] on span "Autosize All Columns" at bounding box center [305, 149] width 46 height 9
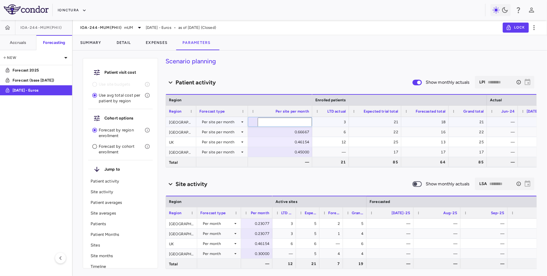
scroll to position [0, 8]
click at [429, 123] on div "18" at bounding box center [416, 122] width 39 height 10
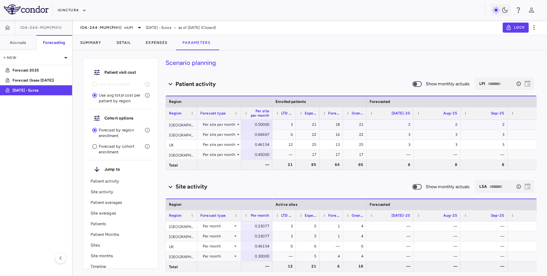
click at [263, 125] on div "0.50000" at bounding box center [258, 125] width 23 height 10
type input "******"
click at [420, 87] on span at bounding box center [417, 84] width 9 height 6
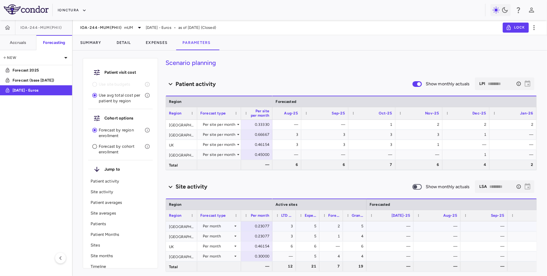
click at [288, 225] on div "3" at bounding box center [285, 226] width 15 height 10
click at [310, 226] on div "5" at bounding box center [309, 226] width 15 height 10
click at [334, 226] on div "2" at bounding box center [332, 226] width 15 height 10
click at [254, 225] on div "0.23077" at bounding box center [258, 226] width 23 height 10
drag, startPoint x: 261, startPoint y: 227, endPoint x: 237, endPoint y: 228, distance: 23.9
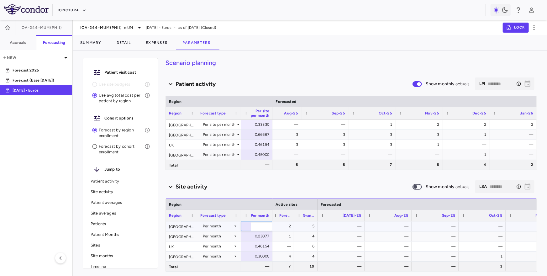
click at [237, 228] on div "**********" at bounding box center [219, 227] width 107 height 10
click at [273, 192] on div "Site activity Show monthly actuals ​ LSA ******** ​" at bounding box center [352, 186] width 372 height 13
click at [417, 227] on div "1" at bounding box center [407, 226] width 38 height 10
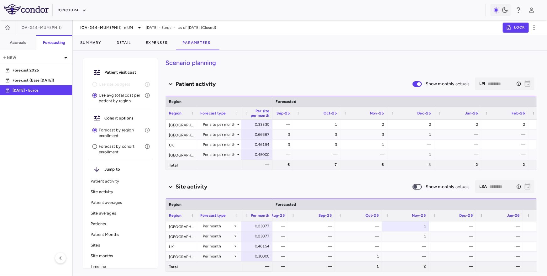
click at [351, 183] on div "Site activity" at bounding box center [289, 187] width 247 height 8
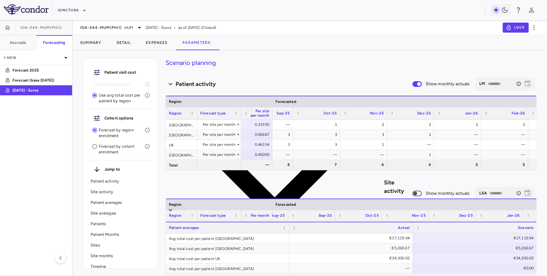
click at [271, 189] on div "Site activity" at bounding box center [289, 186] width 247 height 219
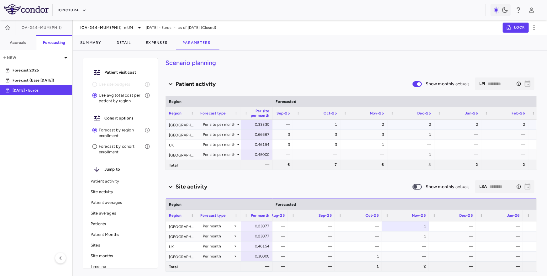
click at [258, 125] on div "0.33330" at bounding box center [258, 125] width 23 height 10
click at [256, 125] on input "******" at bounding box center [261, 125] width 21 height 10
type input "*"
click at [383, 125] on div "3" at bounding box center [373, 125] width 38 height 10
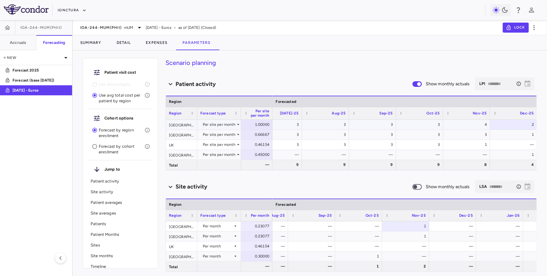
click at [470, 121] on div "4" at bounding box center [468, 125] width 38 height 10
click at [259, 126] on div "1.00000" at bounding box center [258, 125] width 23 height 10
click at [259, 126] on input "*" at bounding box center [262, 126] width 40 height 6
type input "******"
click at [261, 126] on div "0.33330" at bounding box center [258, 125] width 23 height 10
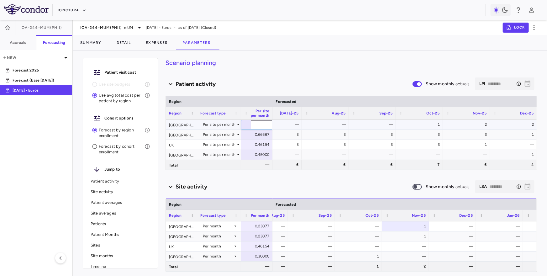
type input "*********"
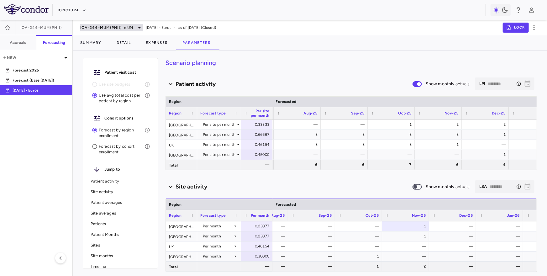
click at [115, 27] on span "IOA-244-mUM(PhII)" at bounding box center [100, 27] width 41 height 5
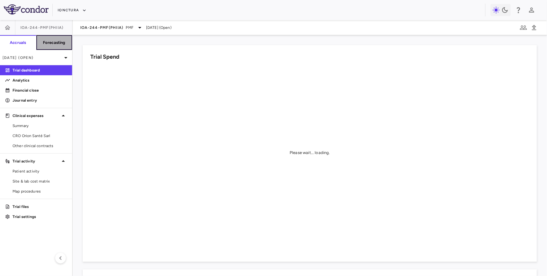
click at [47, 42] on h6 "Forecasting" at bounding box center [54, 43] width 23 height 6
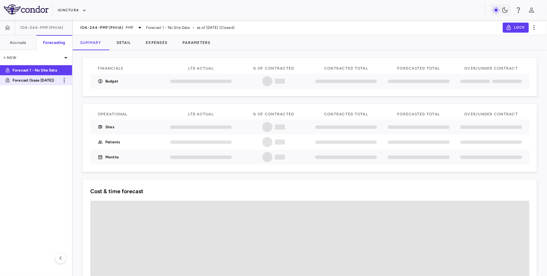
click at [43, 81] on p "Forecast (base June 2025)" at bounding box center [36, 80] width 46 height 6
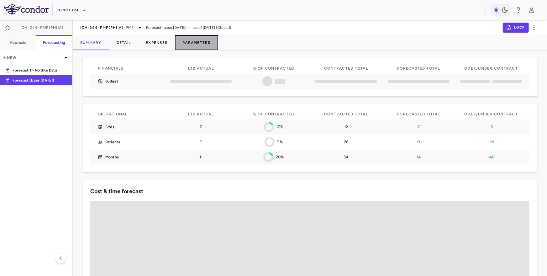
click at [196, 45] on button "Parameters" at bounding box center [196, 42] width 43 height 15
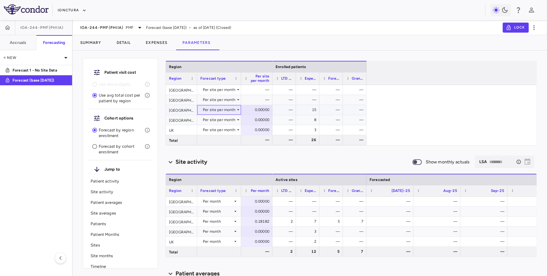
click at [223, 109] on div "Per site per month" at bounding box center [219, 110] width 33 height 10
click at [229, 202] on div "Per month" at bounding box center [218, 201] width 30 height 10
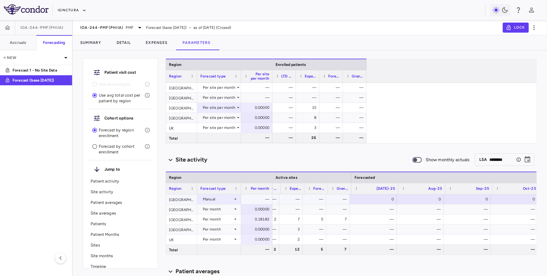
scroll to position [0, 17]
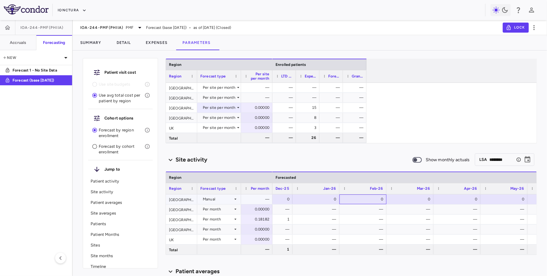
click at [368, 200] on div "0" at bounding box center [364, 199] width 38 height 10
click at [357, 160] on div "Site activity" at bounding box center [289, 160] width 247 height 8
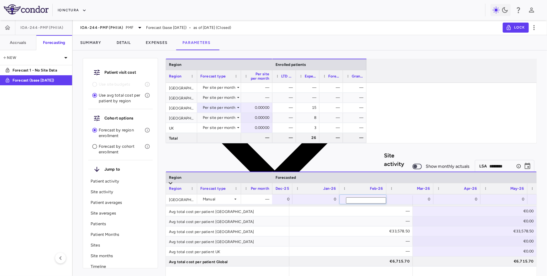
click at [356, 160] on div "Site activity" at bounding box center [289, 160] width 247 height 219
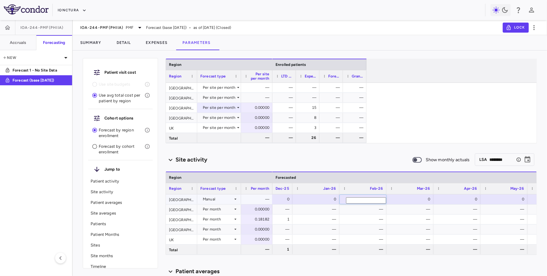
click at [220, 198] on div "Manual" at bounding box center [218, 199] width 30 height 10
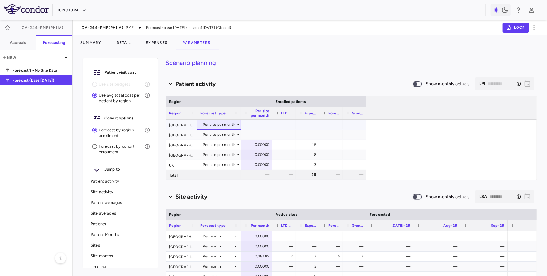
click at [234, 124] on div "Per site per month" at bounding box center [219, 125] width 33 height 10
drag, startPoint x: 480, startPoint y: 83, endPoint x: 486, endPoint y: 83, distance: 6.6
click at [486, 83] on div "​ LPI ​" at bounding box center [505, 83] width 60 height 13
type input "*********"
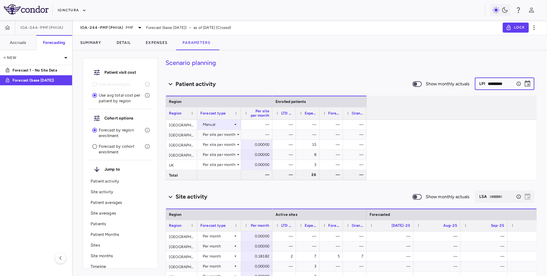
click at [499, 87] on input "*********" at bounding box center [501, 84] width 26 height 12
click at [501, 81] on input "*********" at bounding box center [501, 84] width 26 height 12
click at [529, 85] on icon "Choose date" at bounding box center [528, 83] width 6 height 6
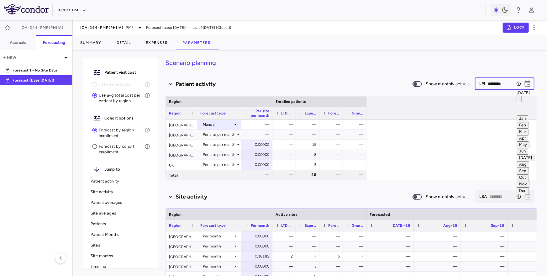
click at [517, 122] on button "Feb" at bounding box center [523, 125] width 12 height 7
type input "********"
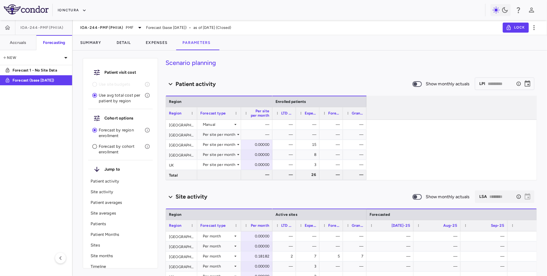
type input "********"
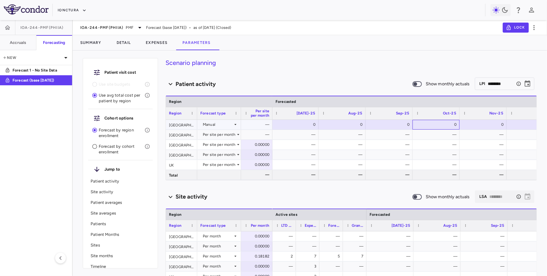
drag, startPoint x: 439, startPoint y: 125, endPoint x: 459, endPoint y: 125, distance: 19.8
click at [459, 125] on div "0" at bounding box center [436, 125] width 47 height 10
drag, startPoint x: 445, startPoint y: 125, endPoint x: 454, endPoint y: 125, distance: 9.7
click at [454, 125] on input "*" at bounding box center [439, 126] width 40 height 6
type input "*"
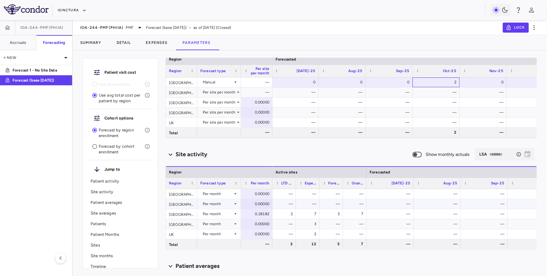
scroll to position [44, 0]
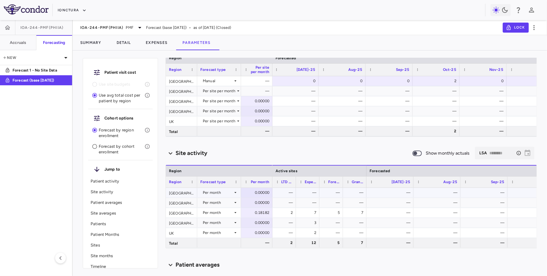
click at [229, 194] on div "Per month" at bounding box center [218, 193] width 30 height 10
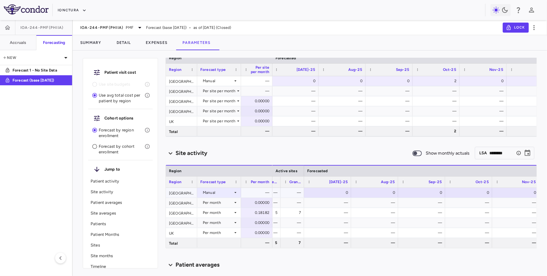
scroll to position [0, 74]
click at [378, 197] on div "0" at bounding box center [367, 193] width 38 height 10
type input "*"
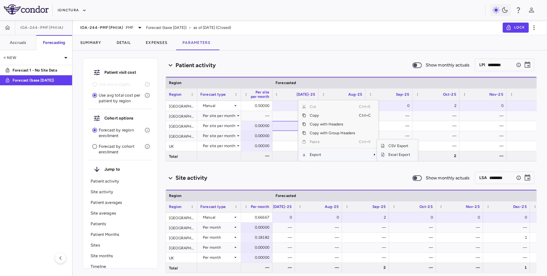
click at [393, 156] on span "Excel Export" at bounding box center [399, 154] width 29 height 9
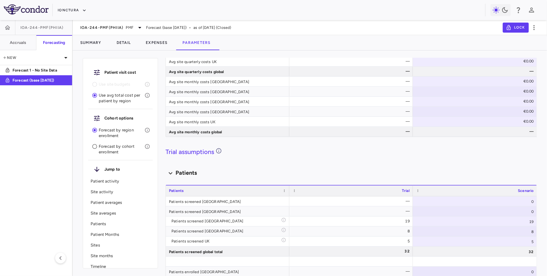
scroll to position [697, 0]
